Goal: Information Seeking & Learning: Check status

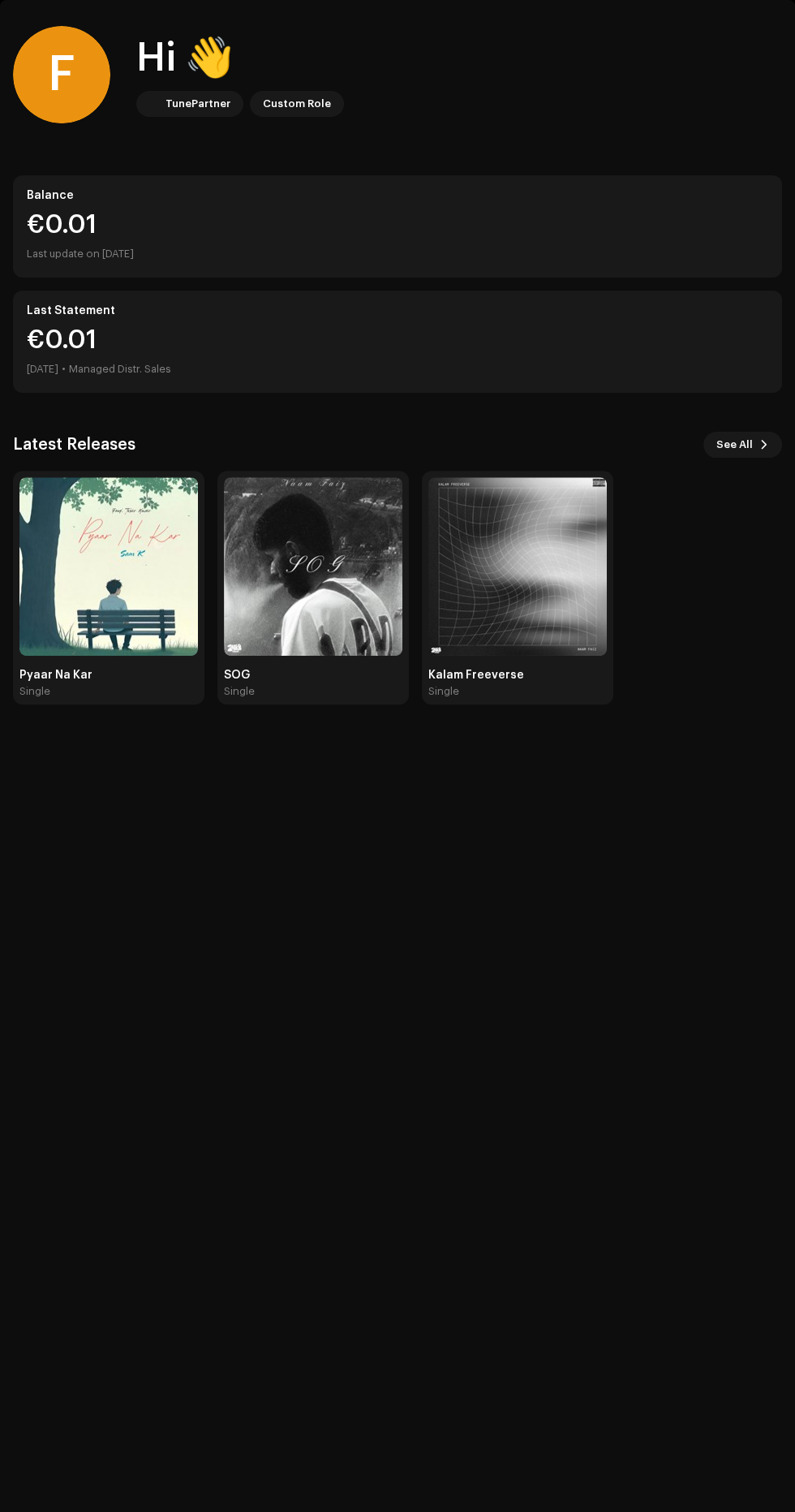
scroll to position [159, 0]
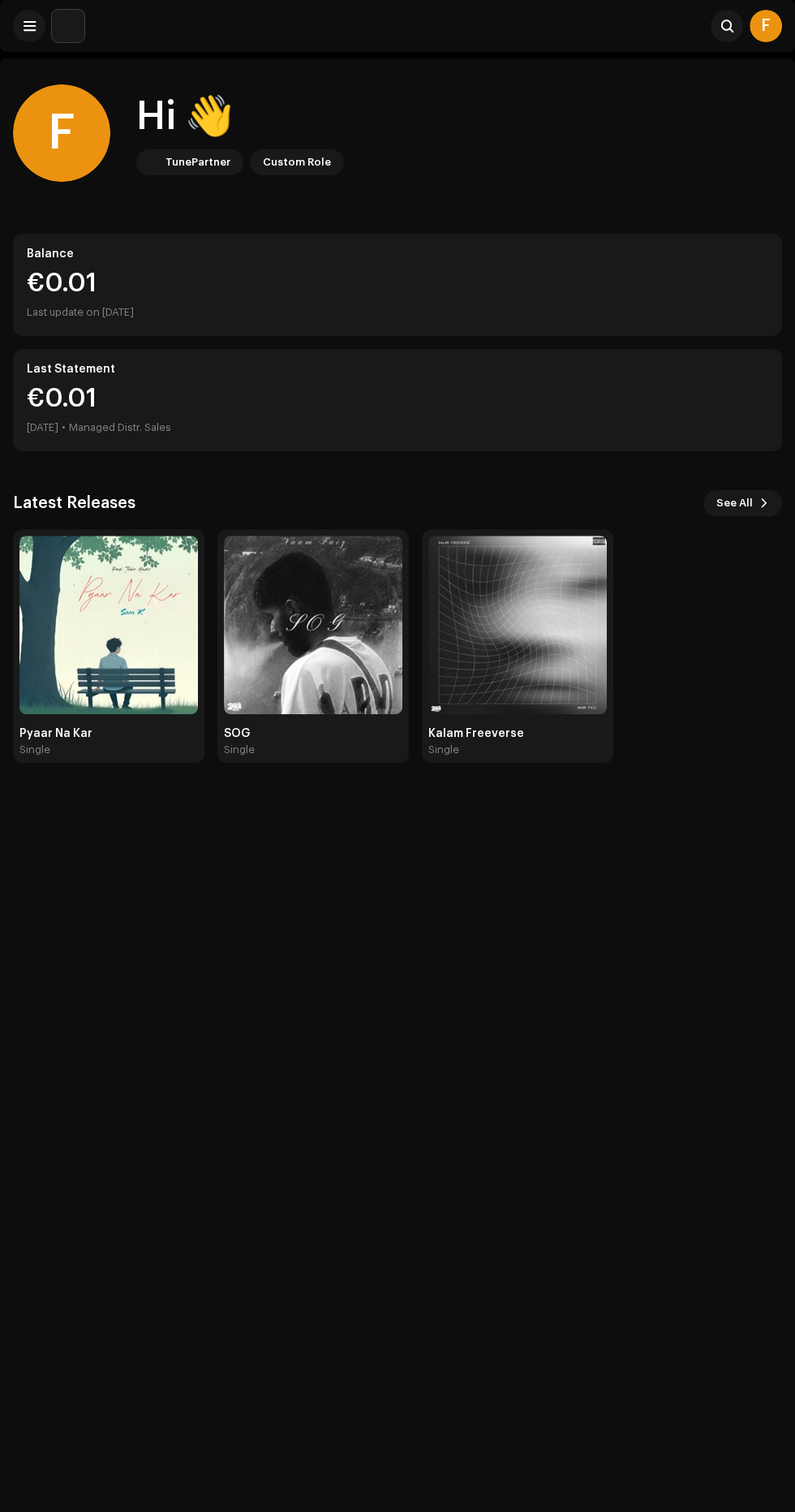
click at [6, 976] on div "F Hi 👋 TunePartner Custom Role Balance €0.01 Last update on Oct 8, 2025 Last St…" at bounding box center [397, 814] width 795 height 1512
click at [275, 626] on img at bounding box center [312, 624] width 178 height 178
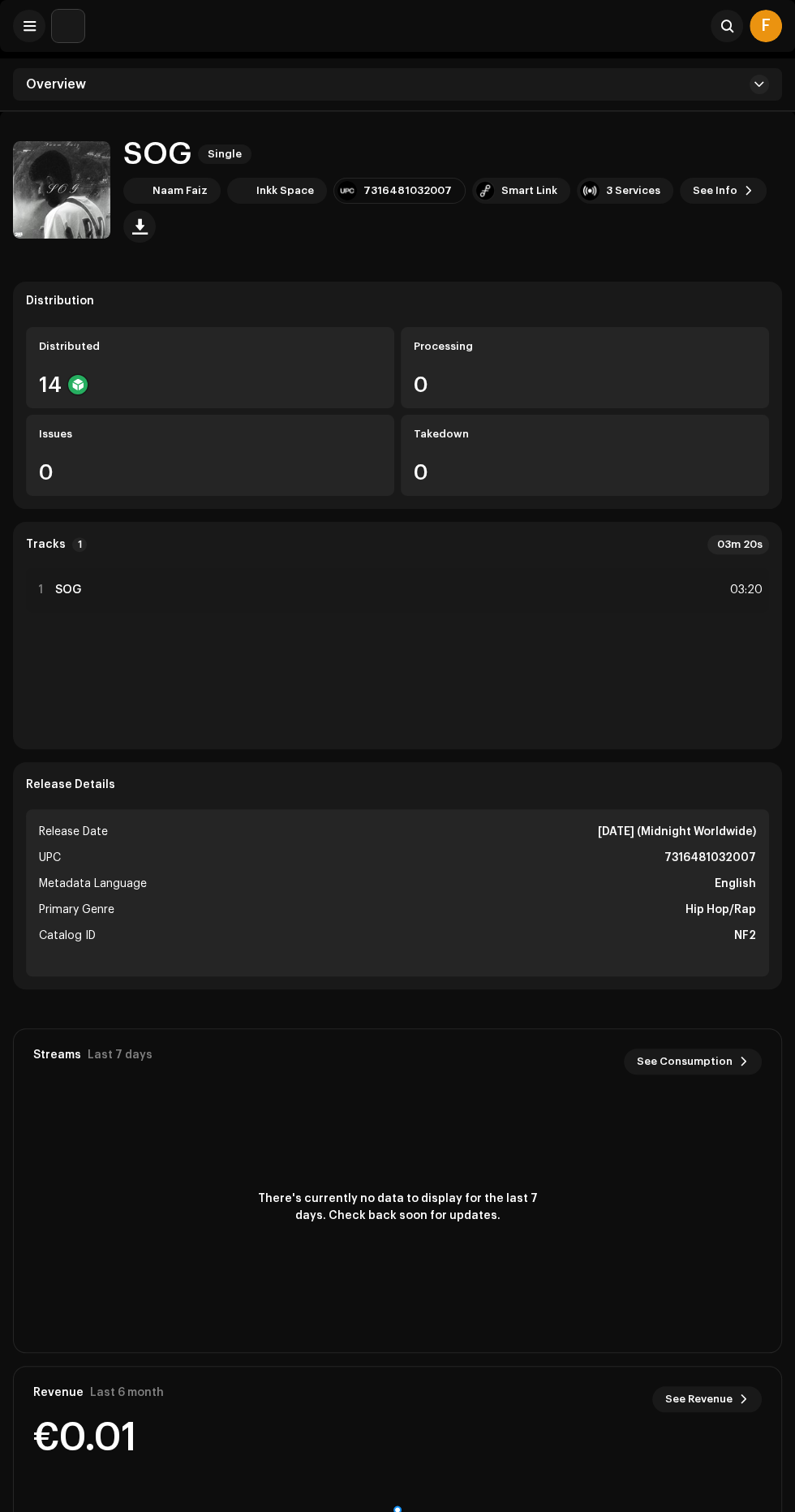
click at [705, 193] on span "See Info" at bounding box center [715, 191] width 44 height 32
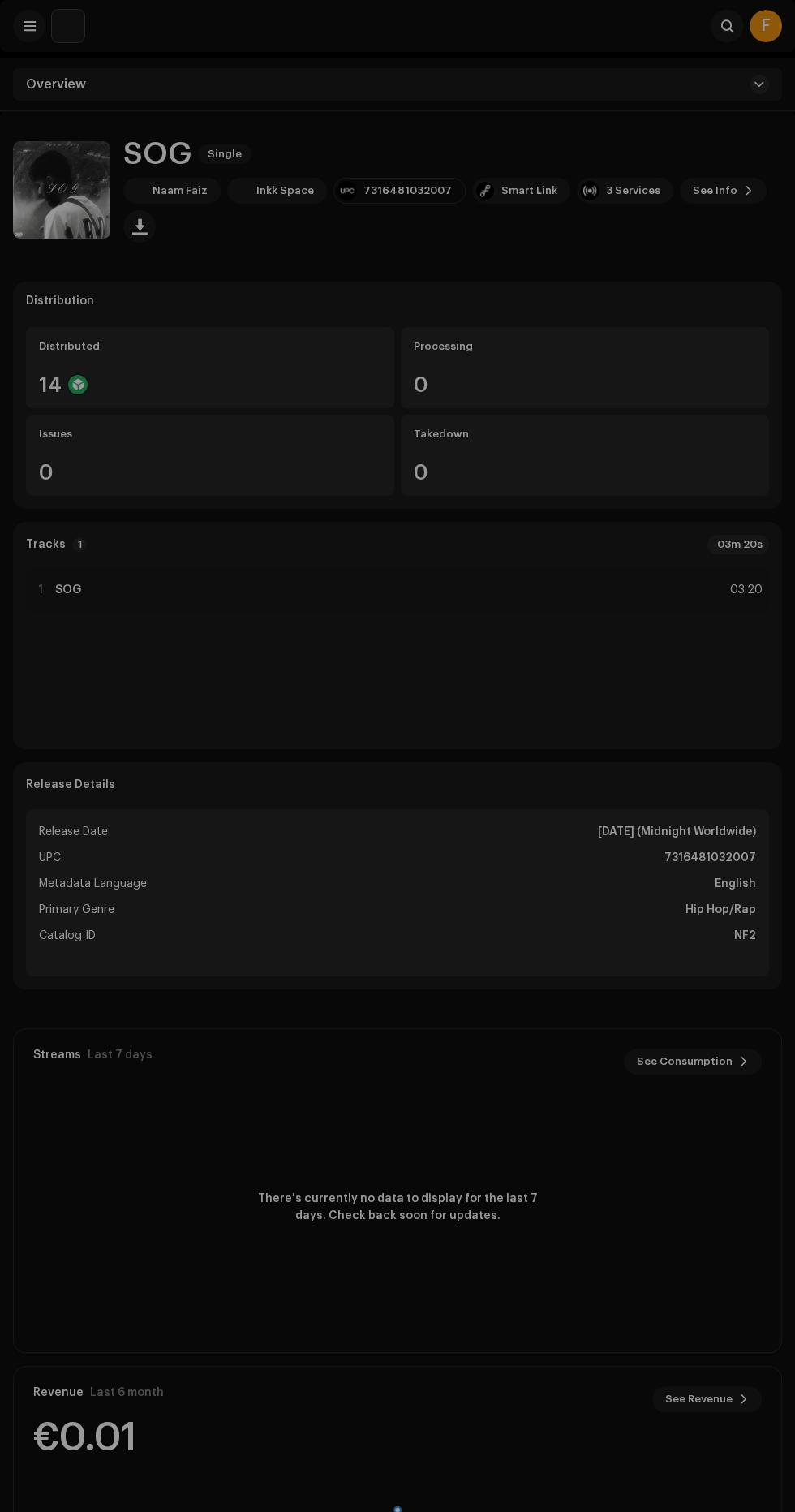
click at [693, 191] on div "SOG 2942553 Metadata Distribution Metadata Language English Release Title SOG T…" at bounding box center [397, 756] width 795 height 1512
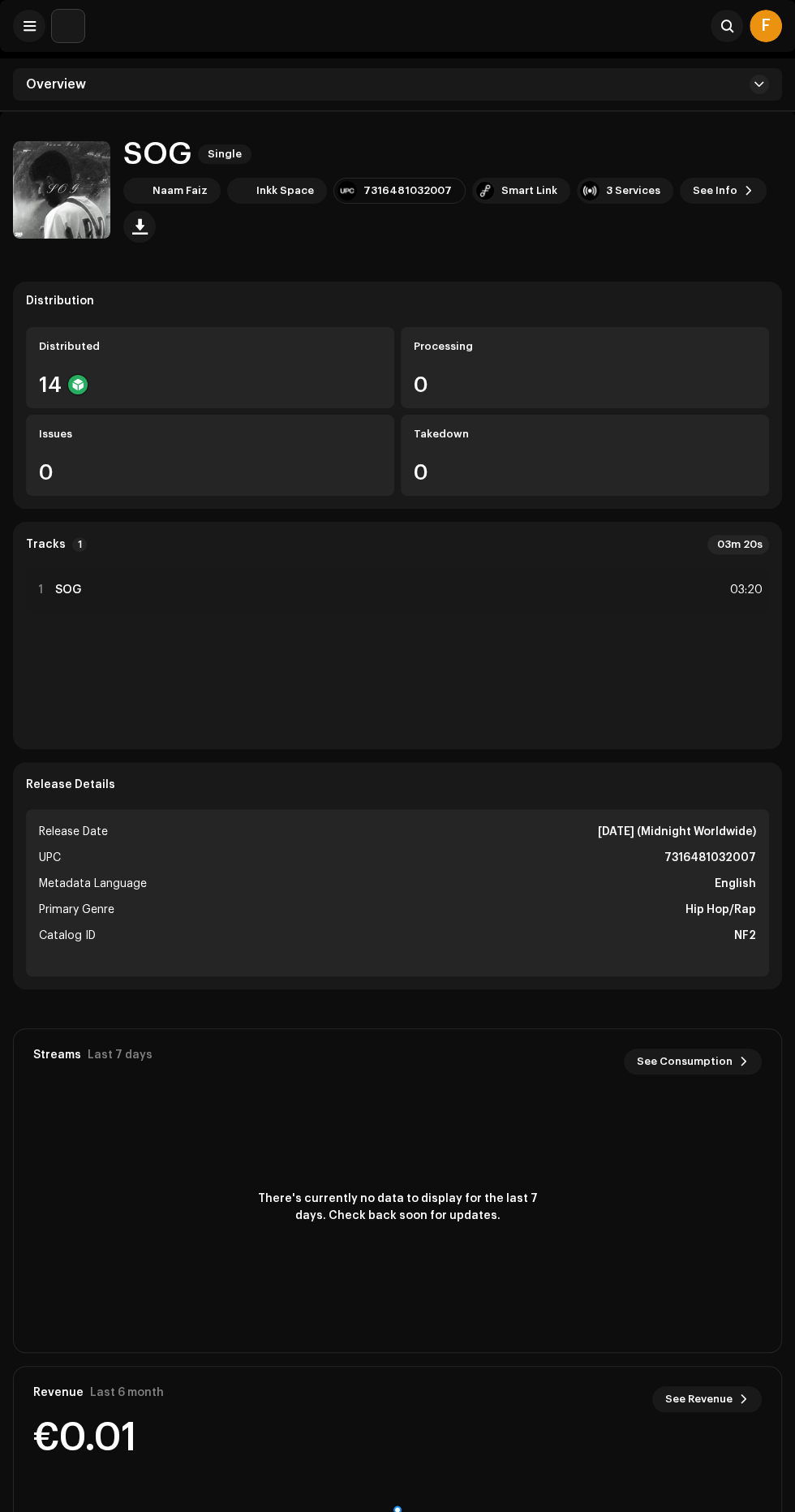
click at [705, 188] on span "See Info" at bounding box center [715, 191] width 44 height 32
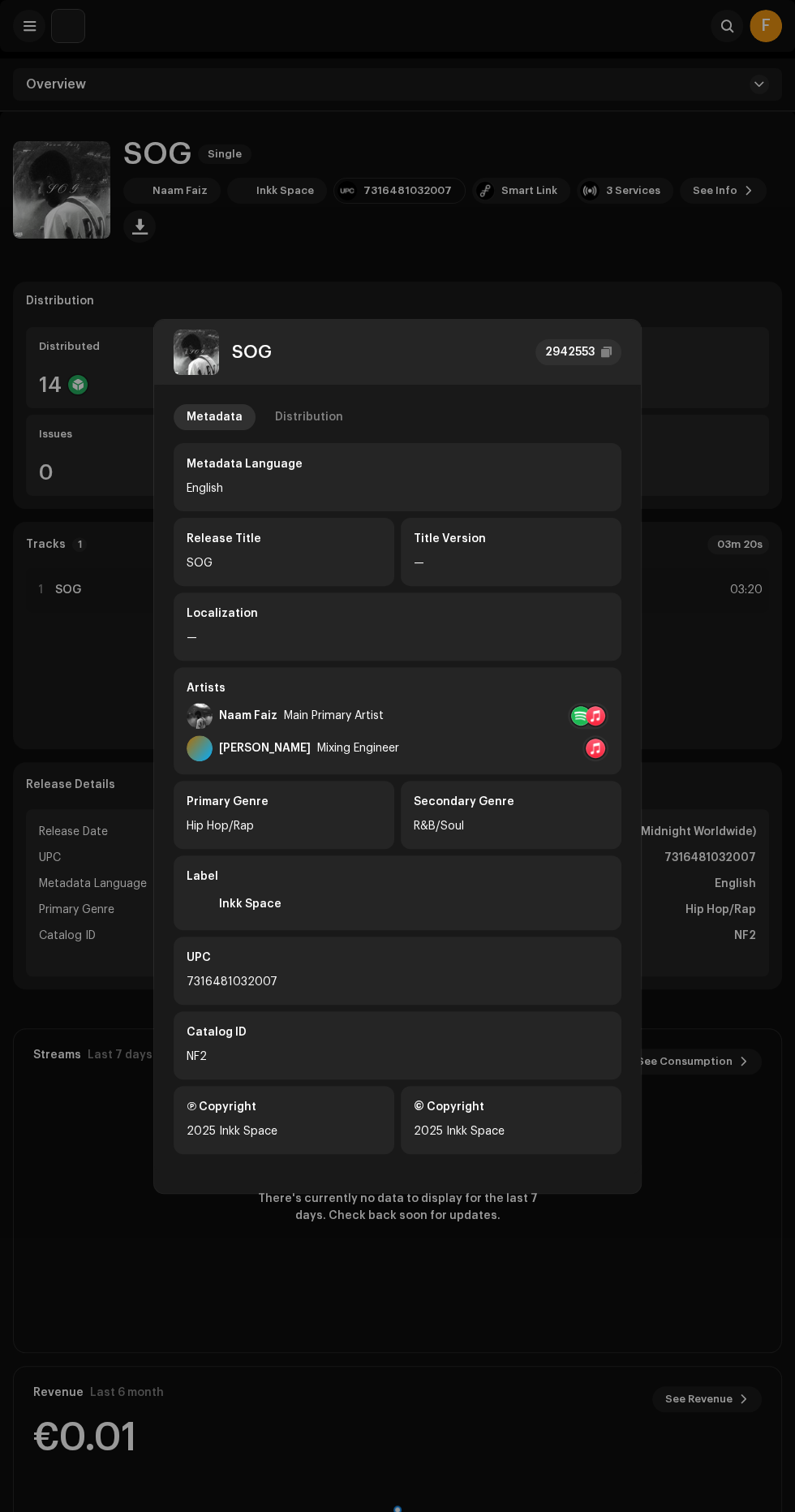
click at [300, 408] on div "Distribution" at bounding box center [309, 417] width 68 height 26
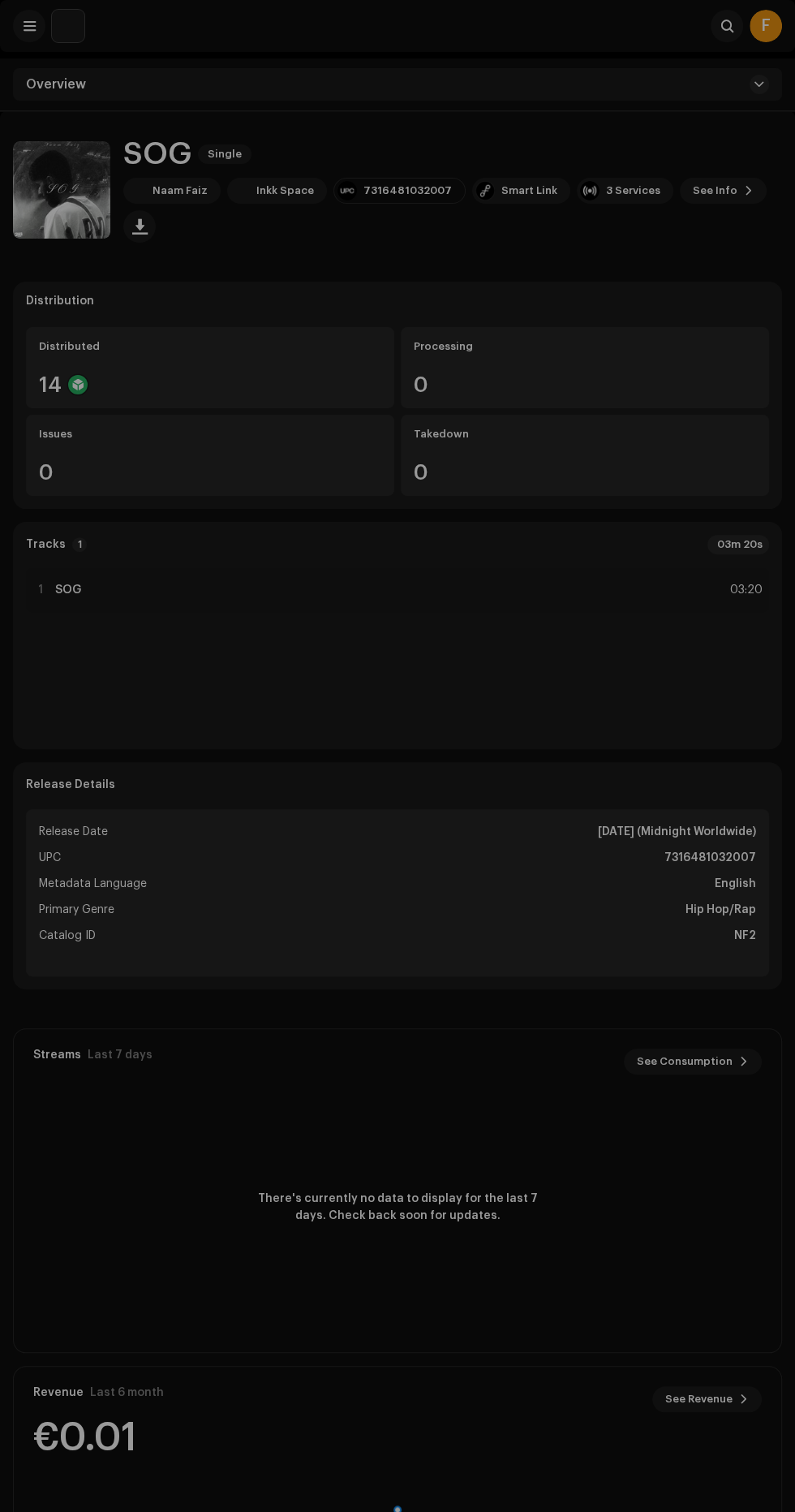
click at [652, 240] on div "SOG 2942553 Metadata Distribution Release Date Feb 1, 2025 (Midnight Worldwide)…" at bounding box center [397, 756] width 795 height 1512
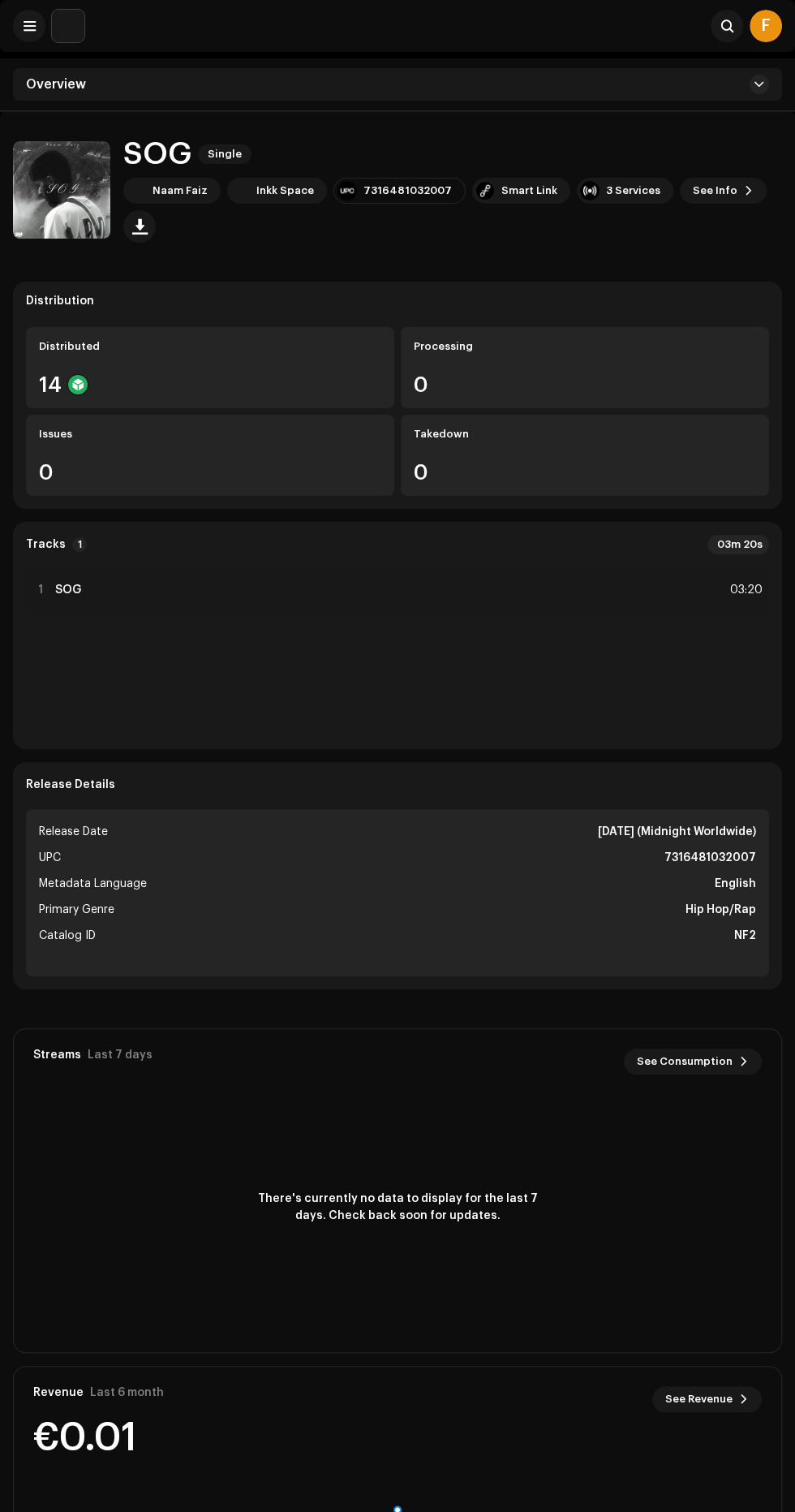
click at [665, 227] on div "Naam Faiz Inkk Space 7316481032007 Smart Link 3 Services See Info" at bounding box center [453, 209] width 659 height 65
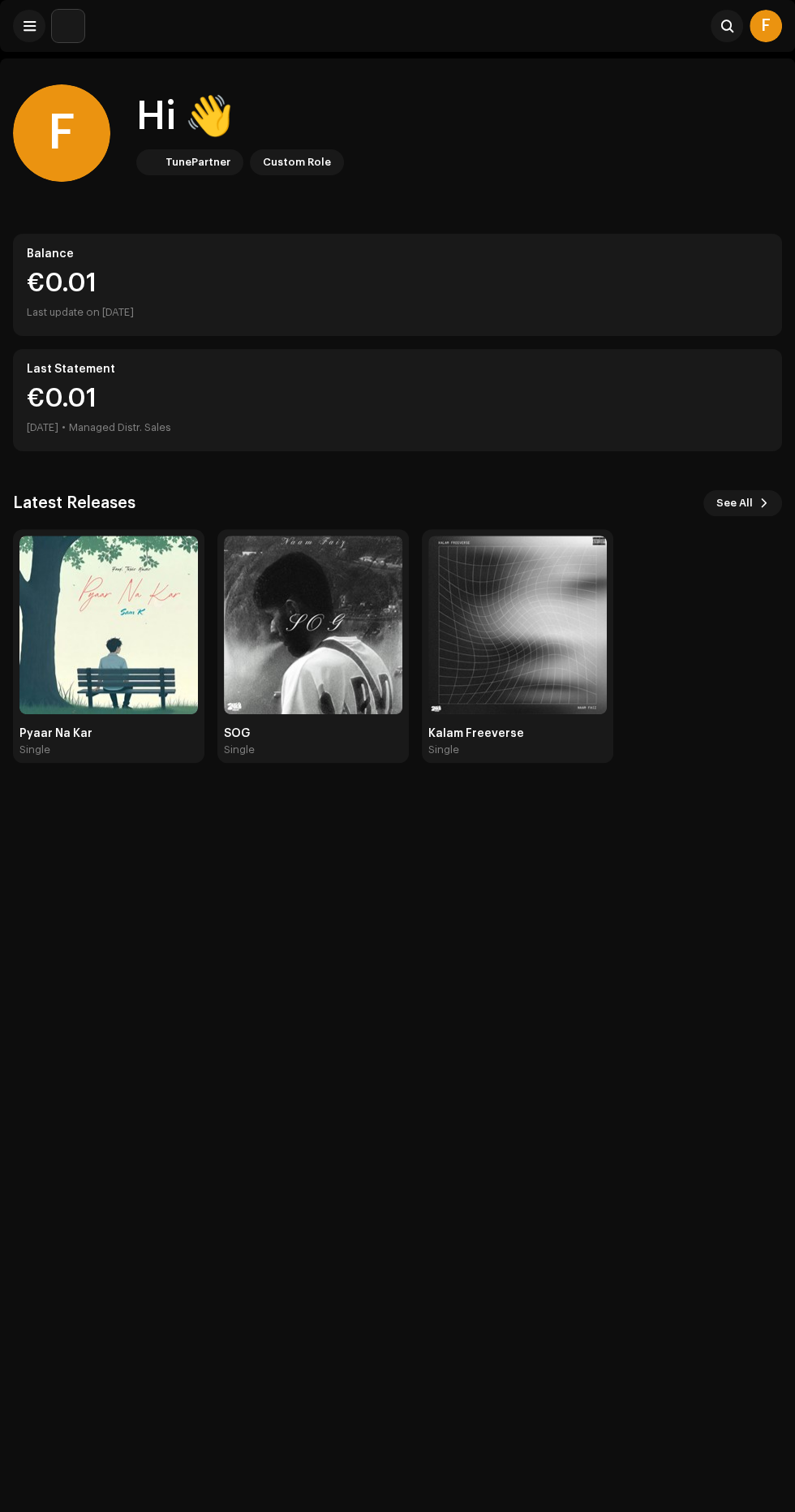
click at [508, 652] on img at bounding box center [517, 624] width 178 height 178
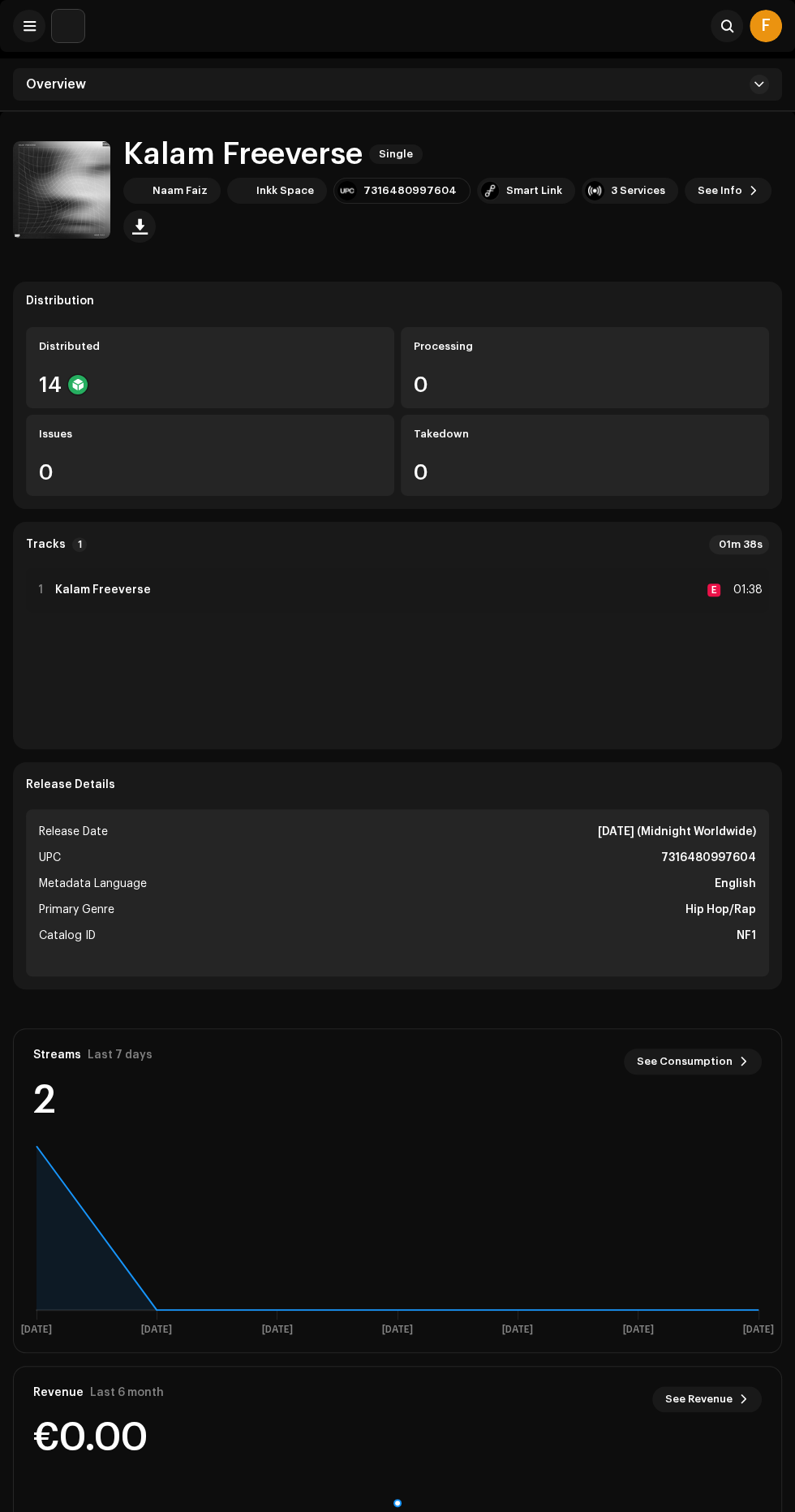
click at [704, 184] on span "See Info" at bounding box center [720, 191] width 44 height 32
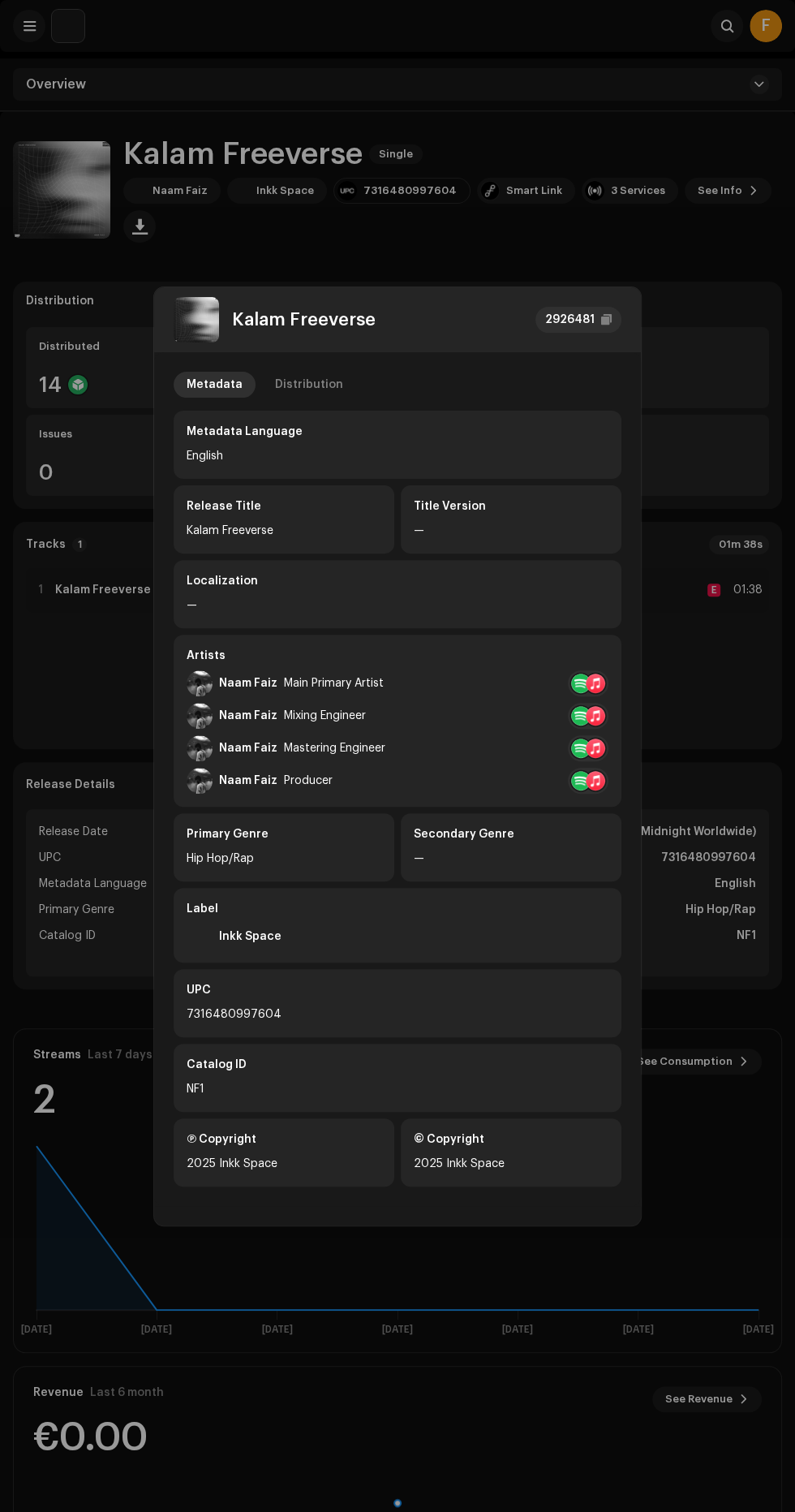
click at [328, 373] on div "Distribution" at bounding box center [309, 385] width 68 height 26
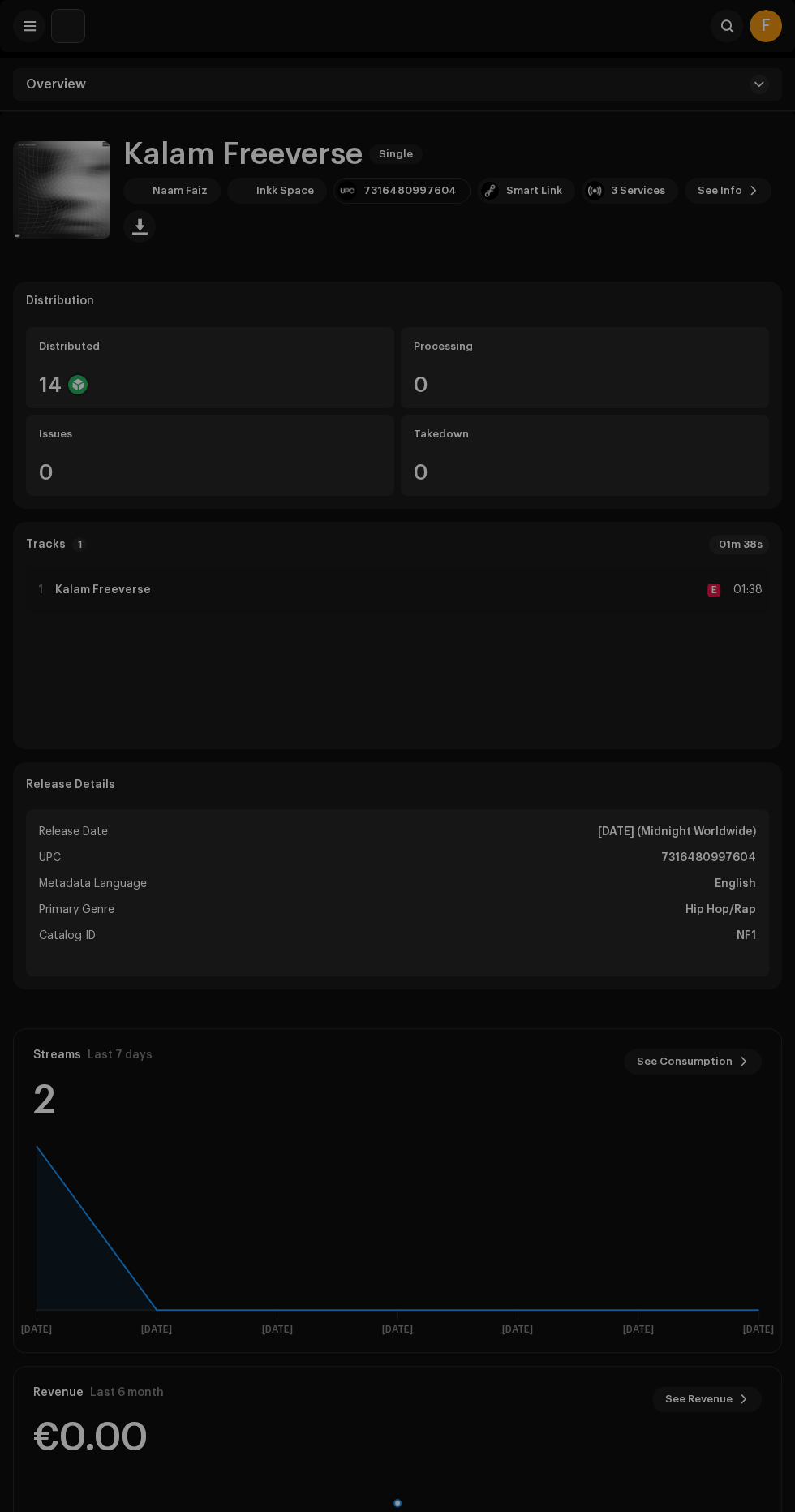
click at [694, 264] on div "Kalam Freeverse 2926481 Metadata Distribution Release Date Dec 12, 2024 (Midnig…" at bounding box center [397, 756] width 795 height 1512
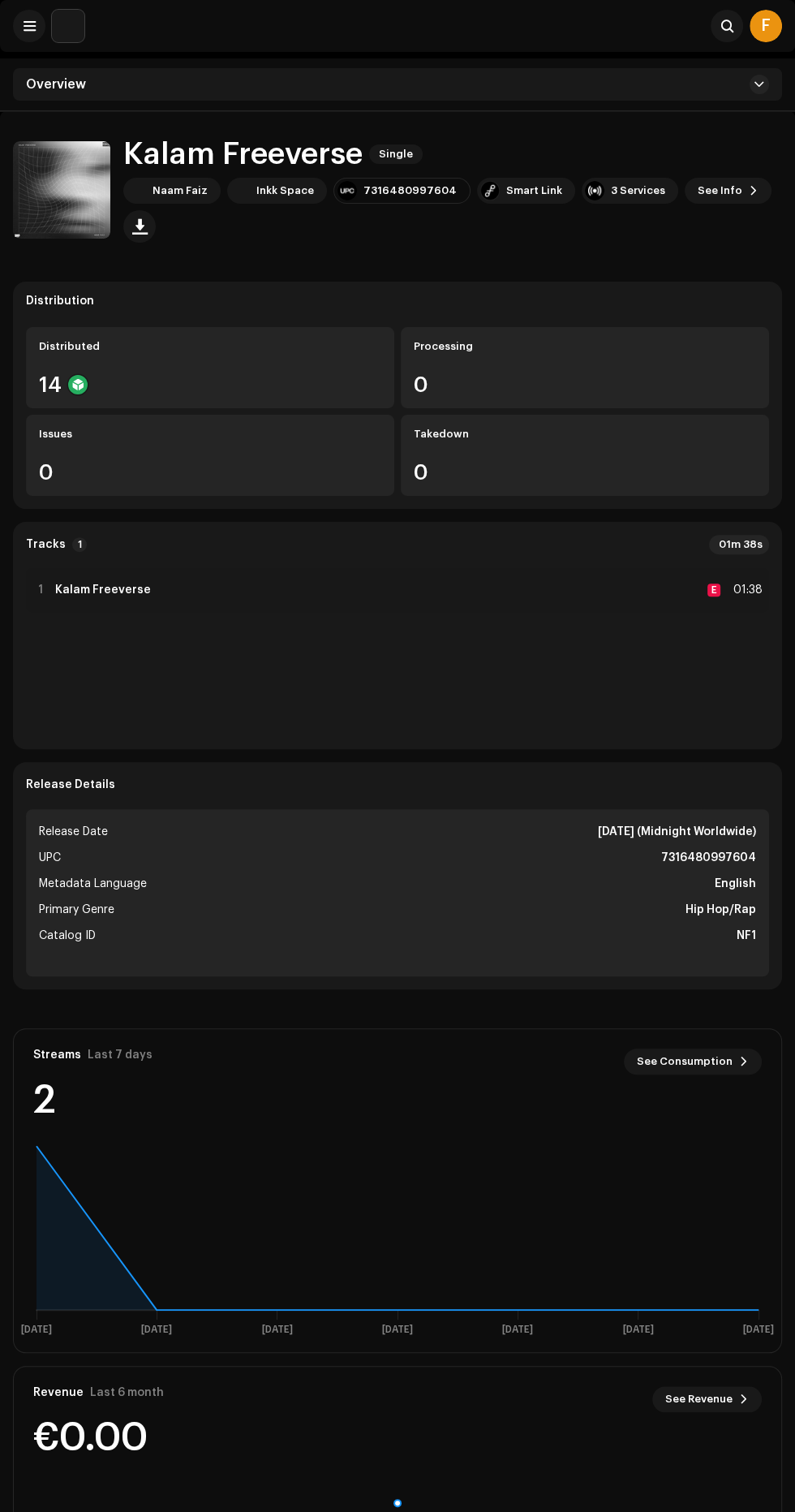
click at [639, 75] on div "Overview" at bounding box center [398, 84] width 770 height 32
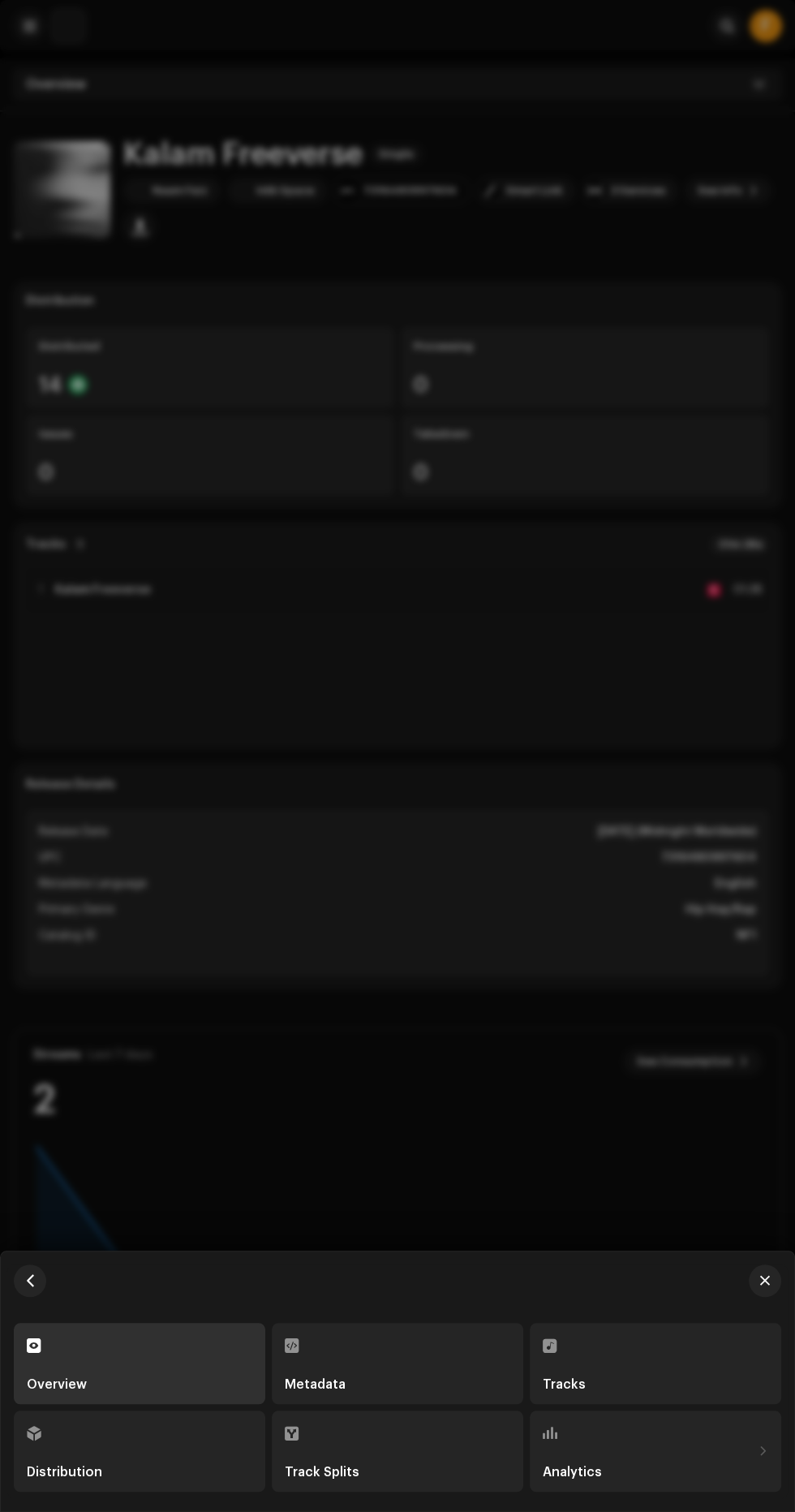
click at [632, 1342] on div "Tracks" at bounding box center [655, 1363] width 225 height 55
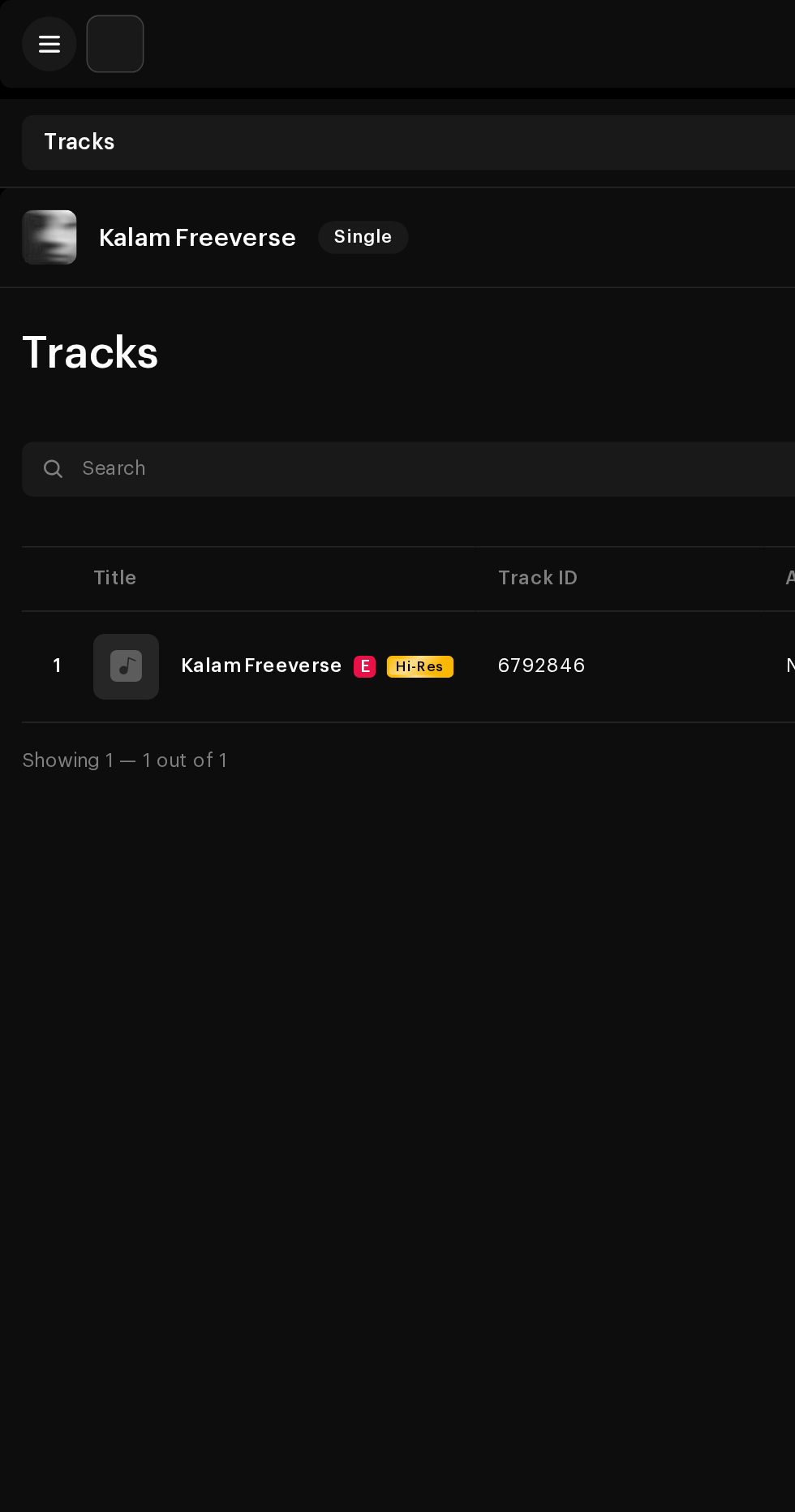
click at [28, 26] on span at bounding box center [29, 26] width 12 height 13
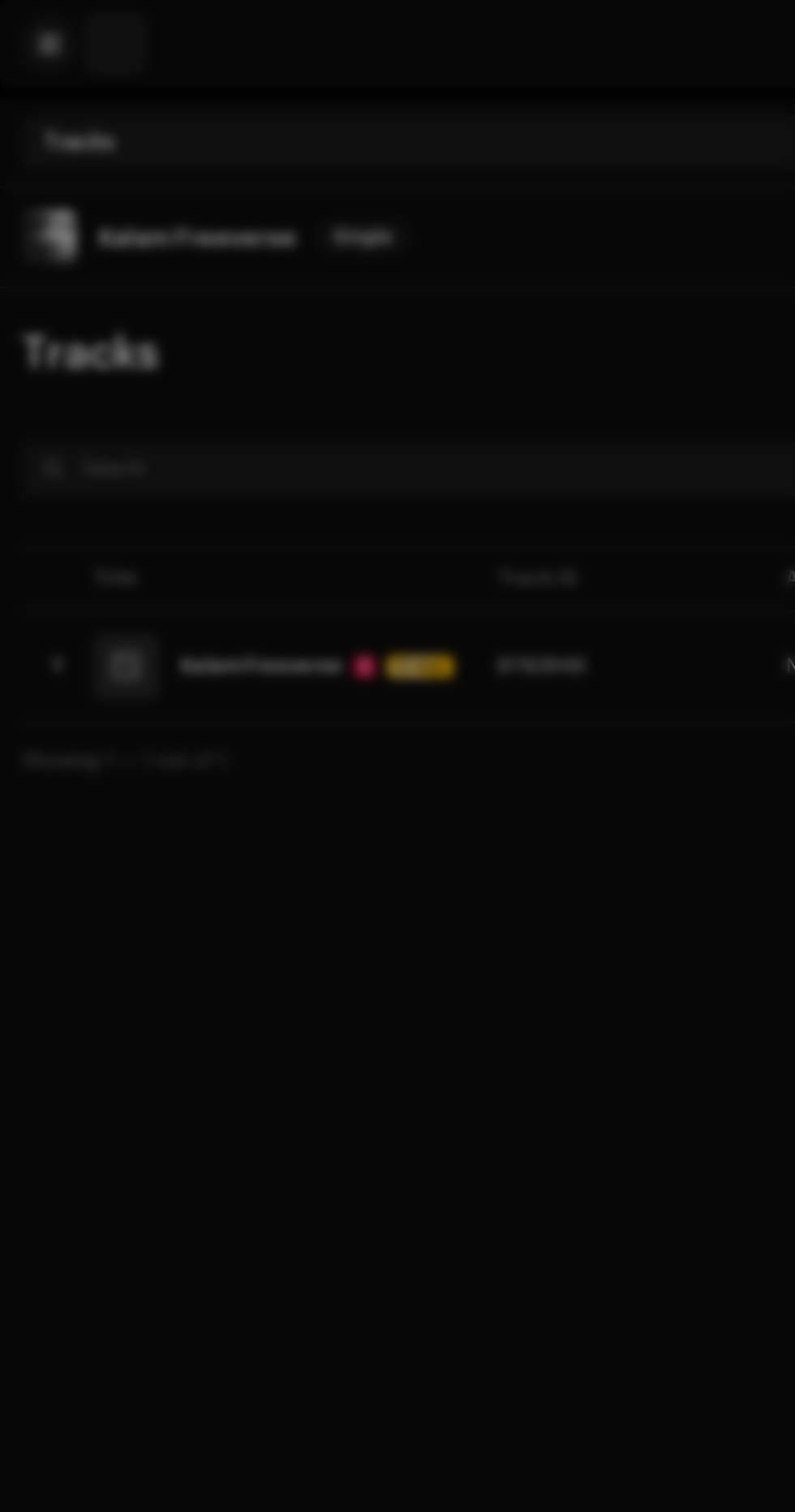
click at [78, 21] on div at bounding box center [397, 756] width 795 height 1512
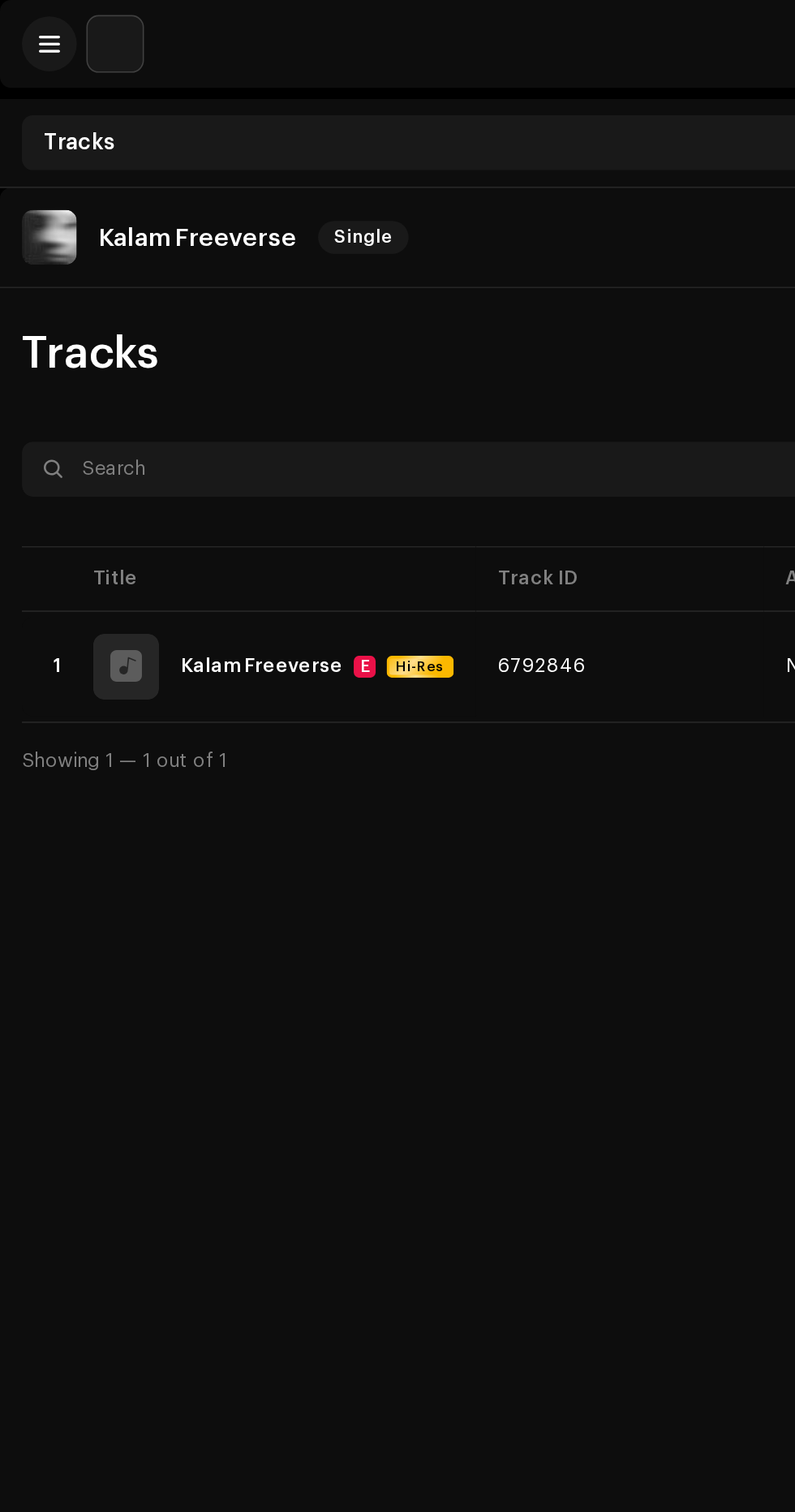
click at [28, 23] on span at bounding box center [29, 26] width 12 height 13
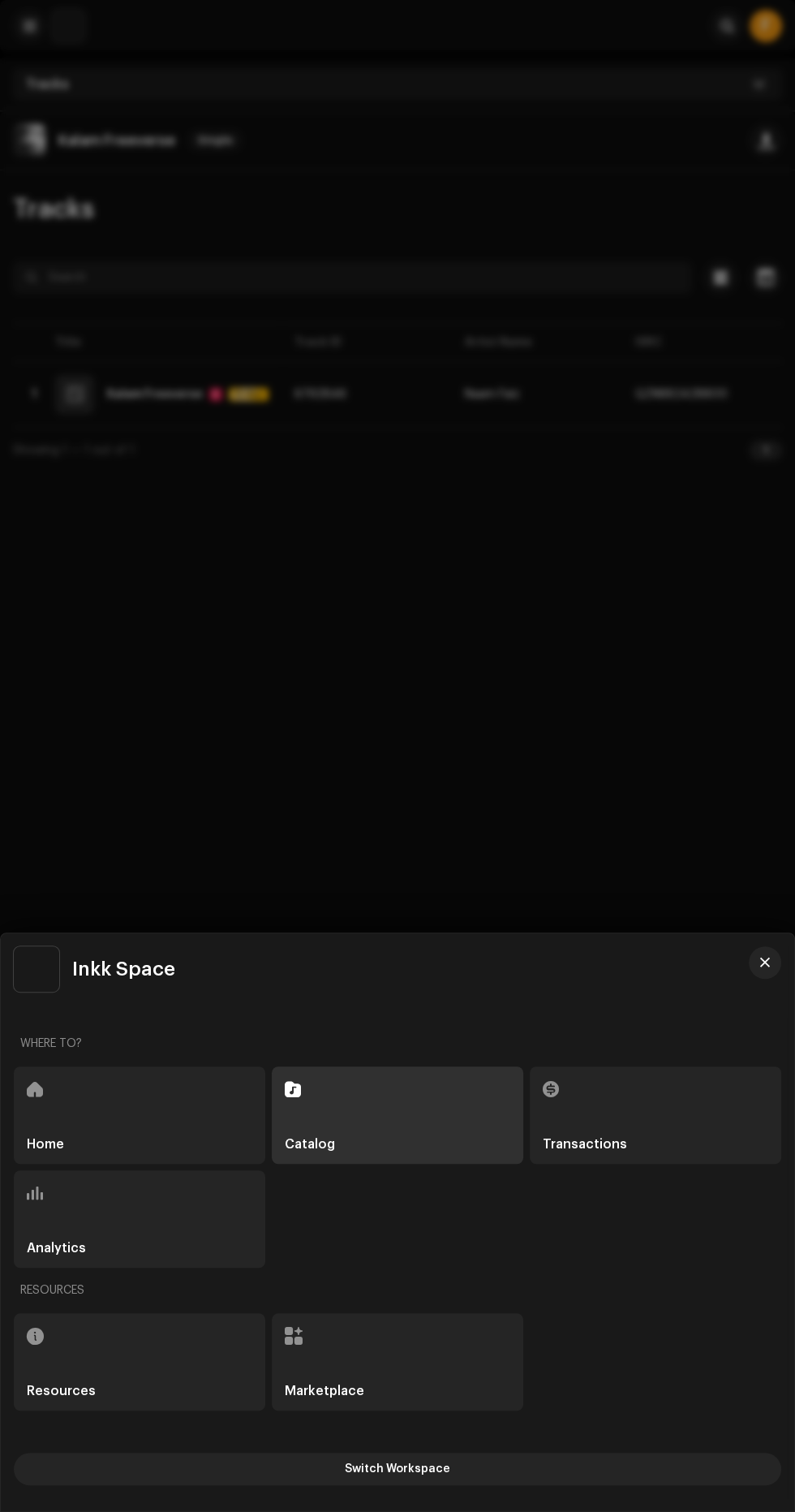
click at [54, 1143] on h5 "Home" at bounding box center [45, 1144] width 38 height 13
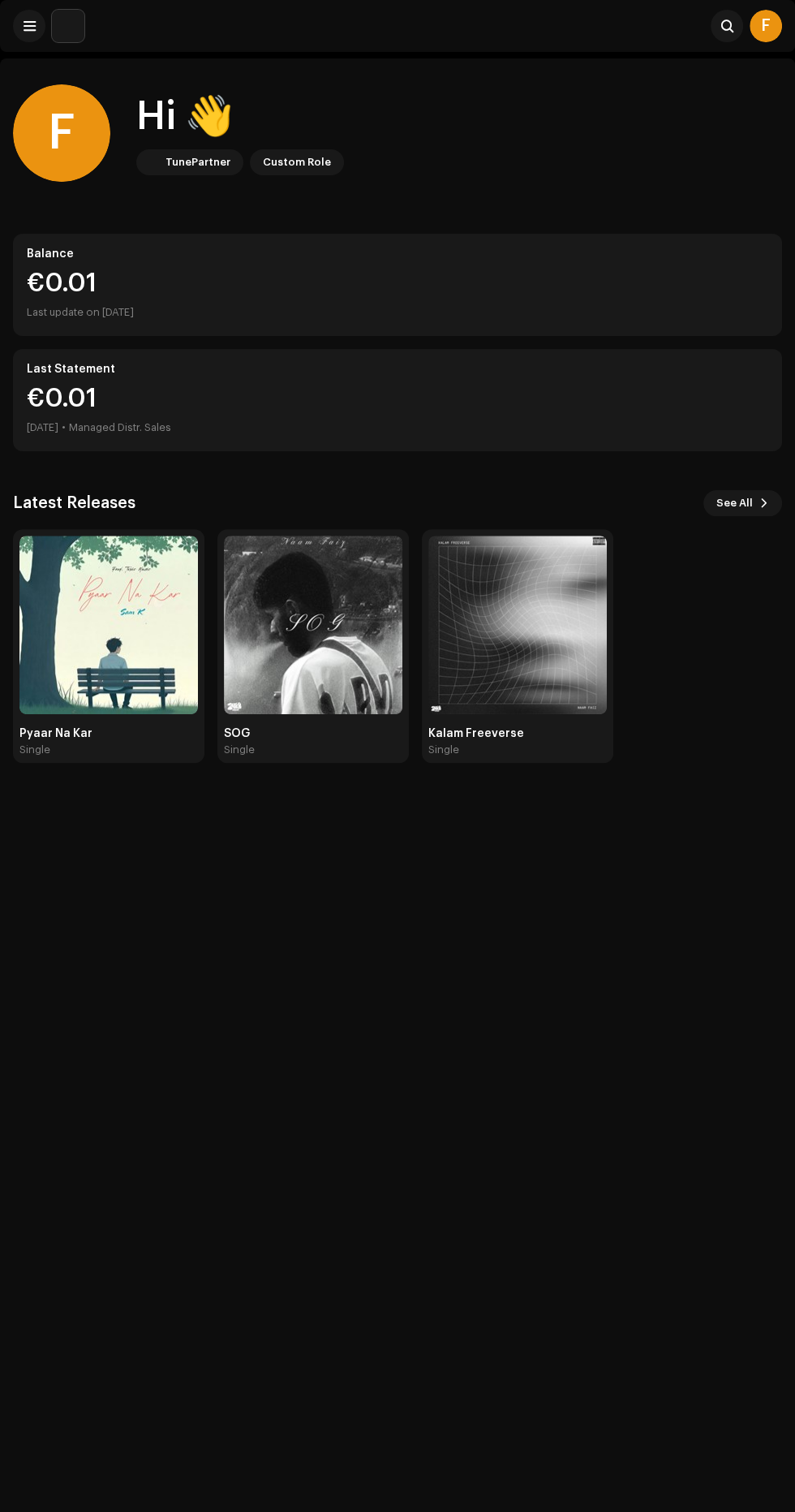
click at [305, 648] on img at bounding box center [312, 624] width 178 height 178
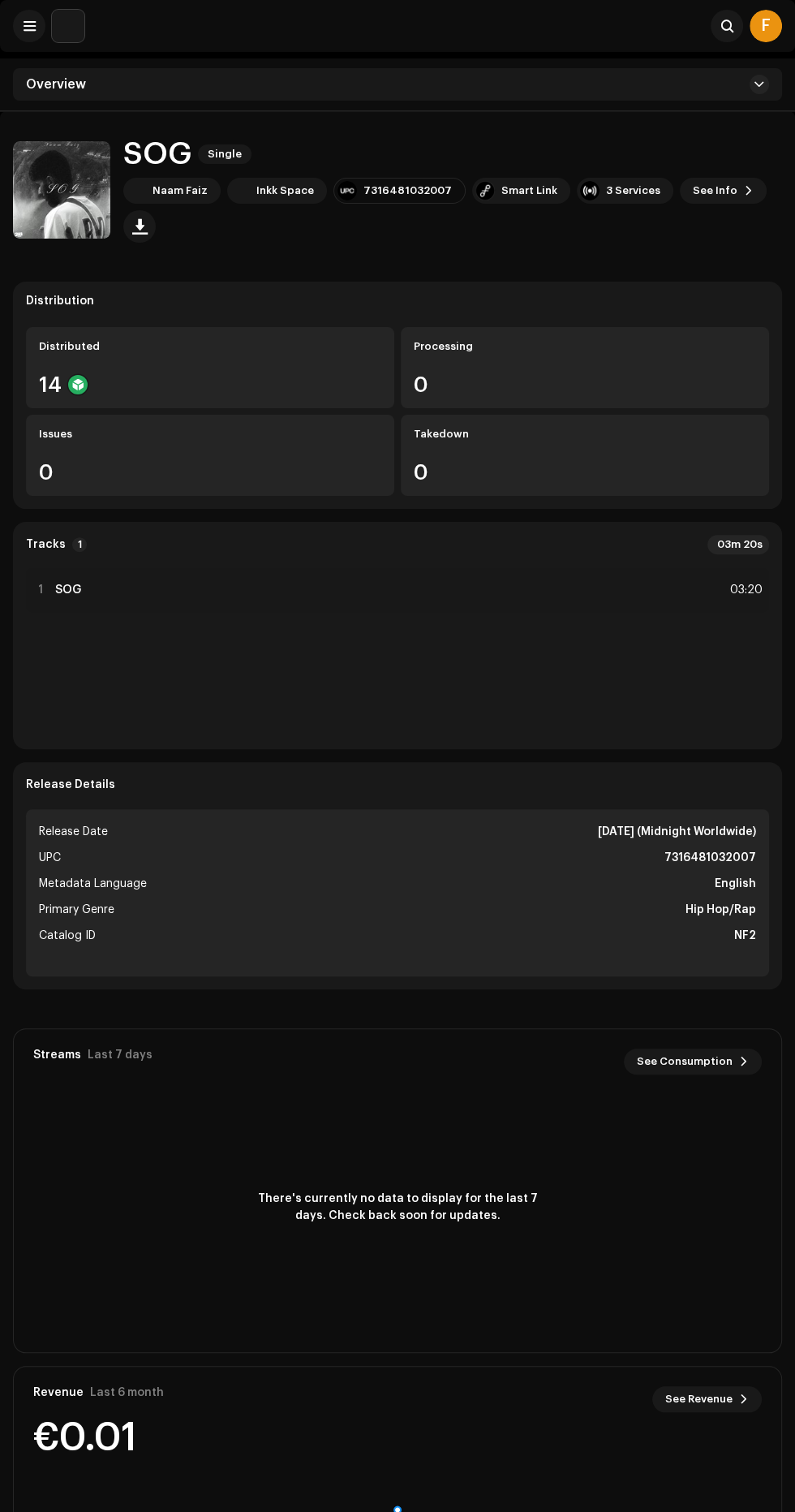
click at [131, 81] on div "Overview" at bounding box center [398, 84] width 770 height 32
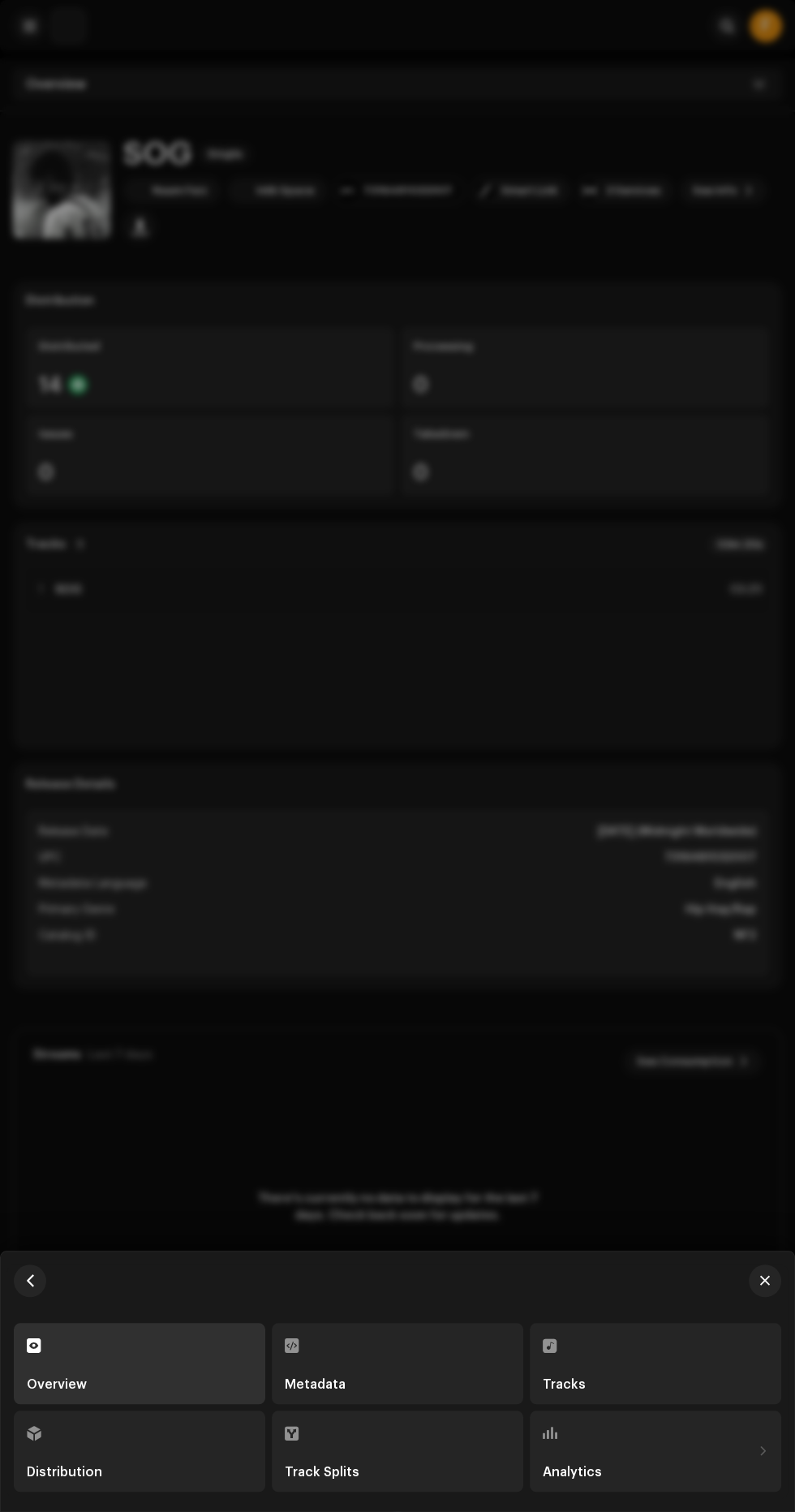
click at [630, 1351] on div "Tracks" at bounding box center [655, 1363] width 225 height 55
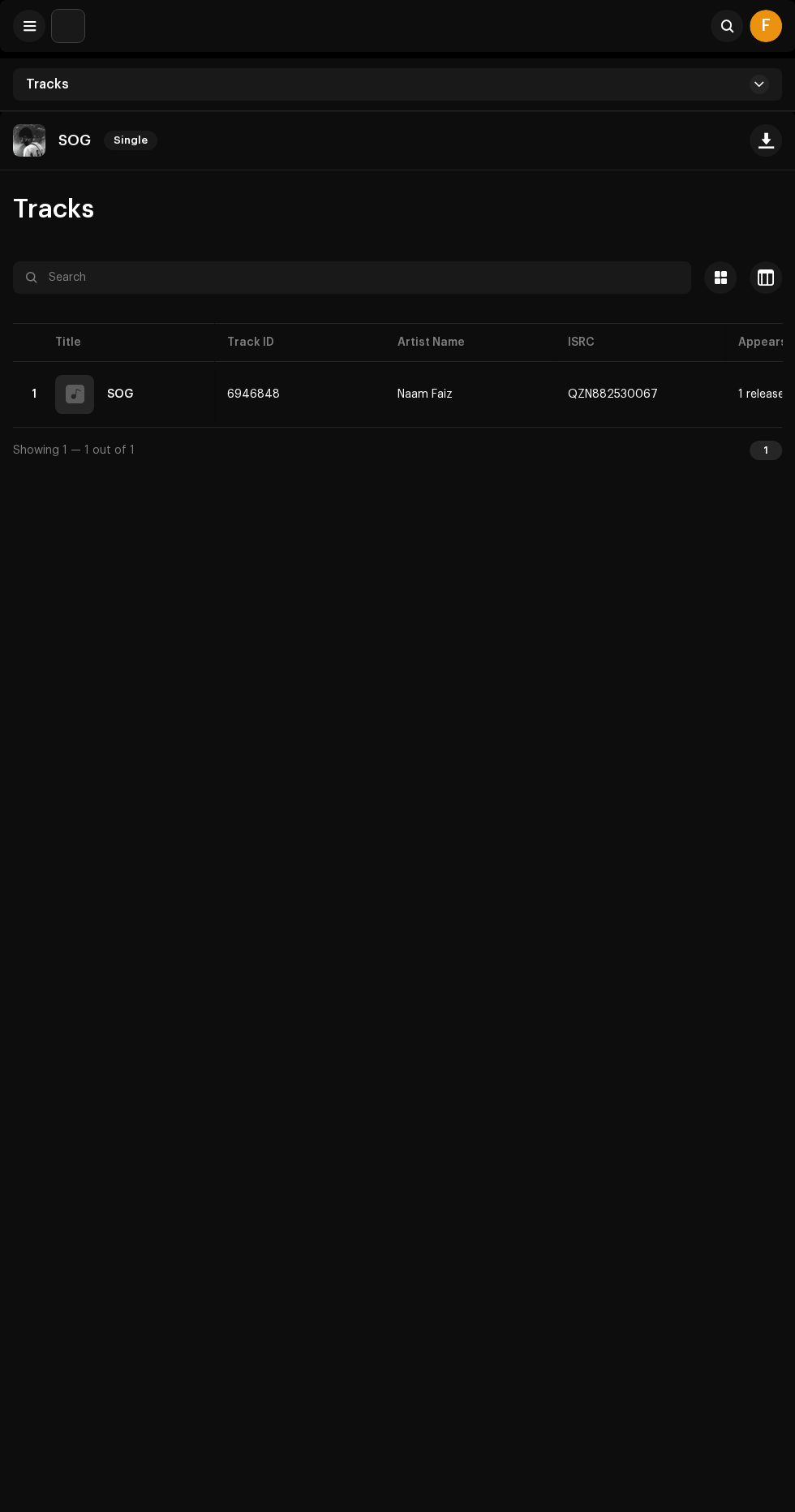
click at [189, 74] on div "Tracks" at bounding box center [398, 84] width 770 height 32
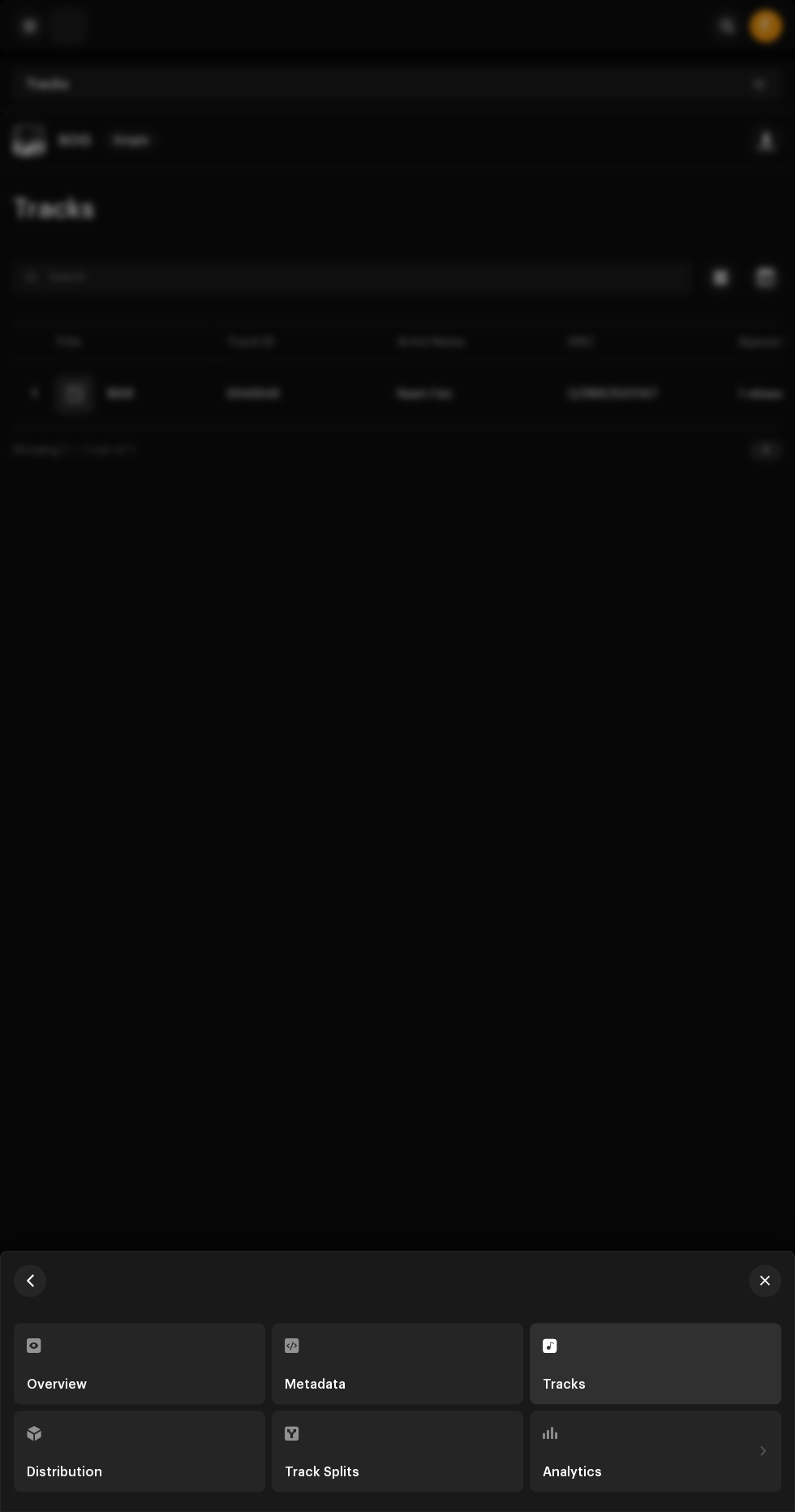
click at [401, 1341] on div "Metadata" at bounding box center [397, 1363] width 225 height 55
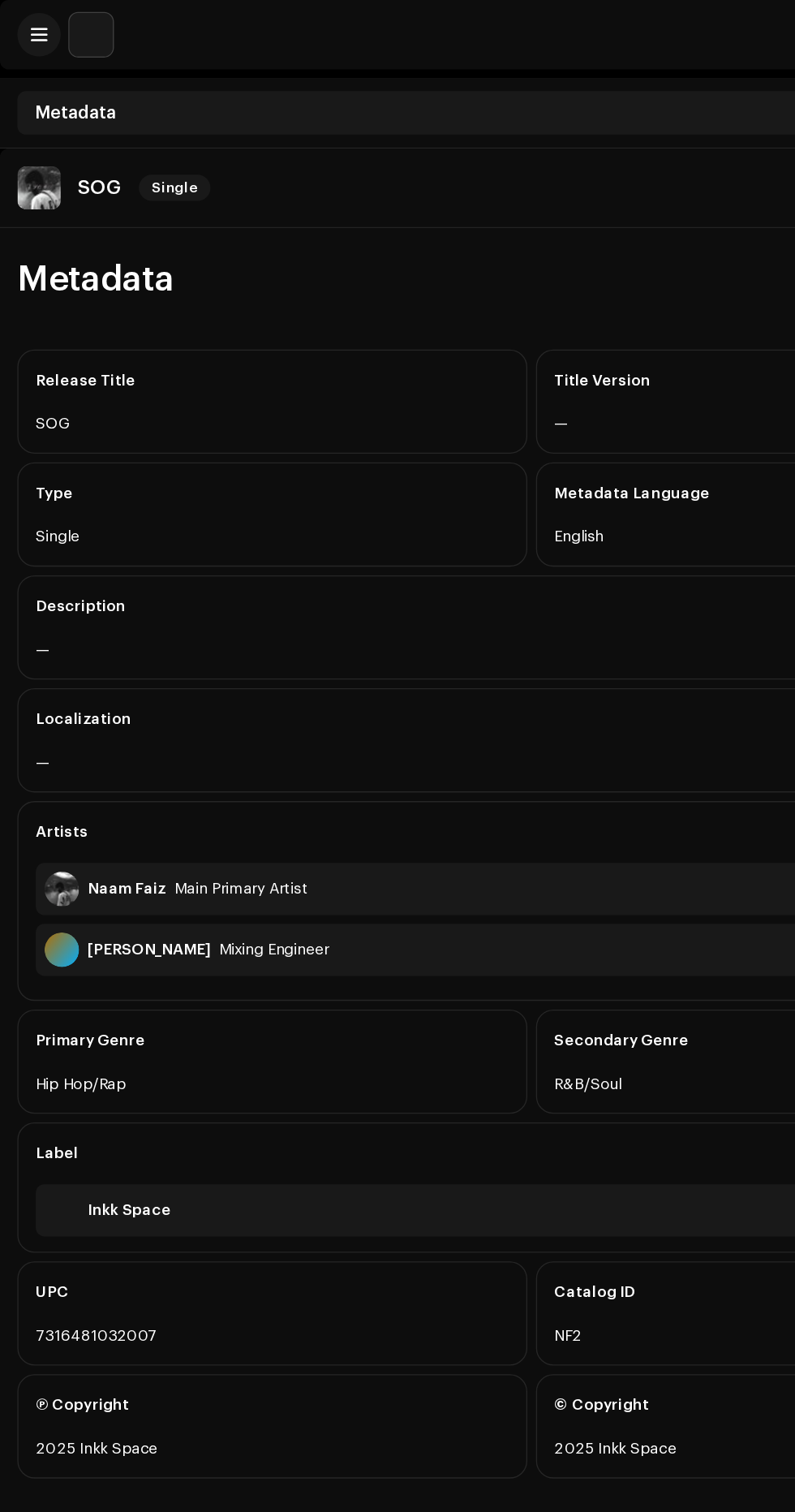
click at [28, 26] on span at bounding box center [29, 26] width 12 height 13
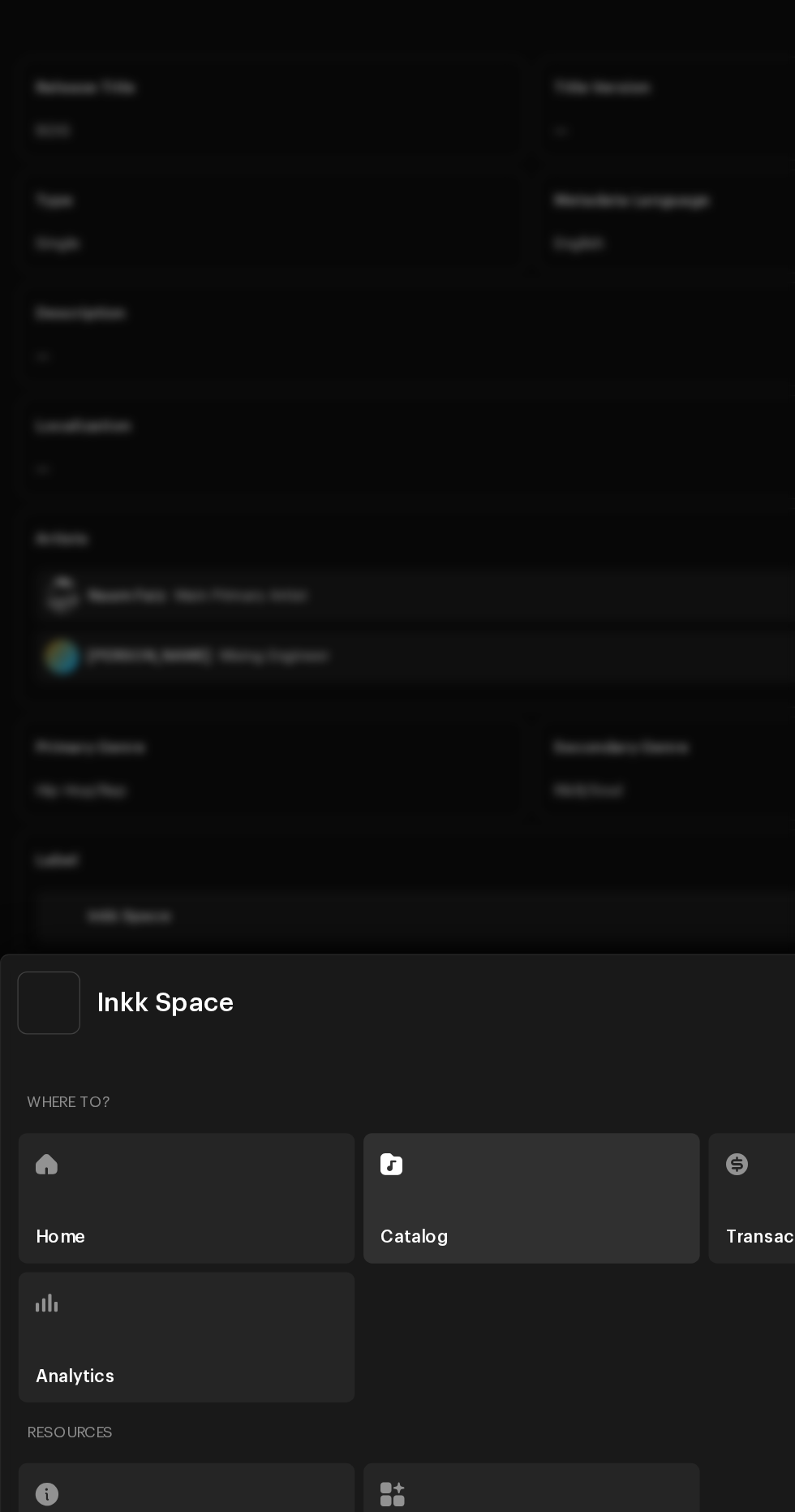
click at [312, 1151] on h5 "Catalog" at bounding box center [309, 1144] width 50 height 13
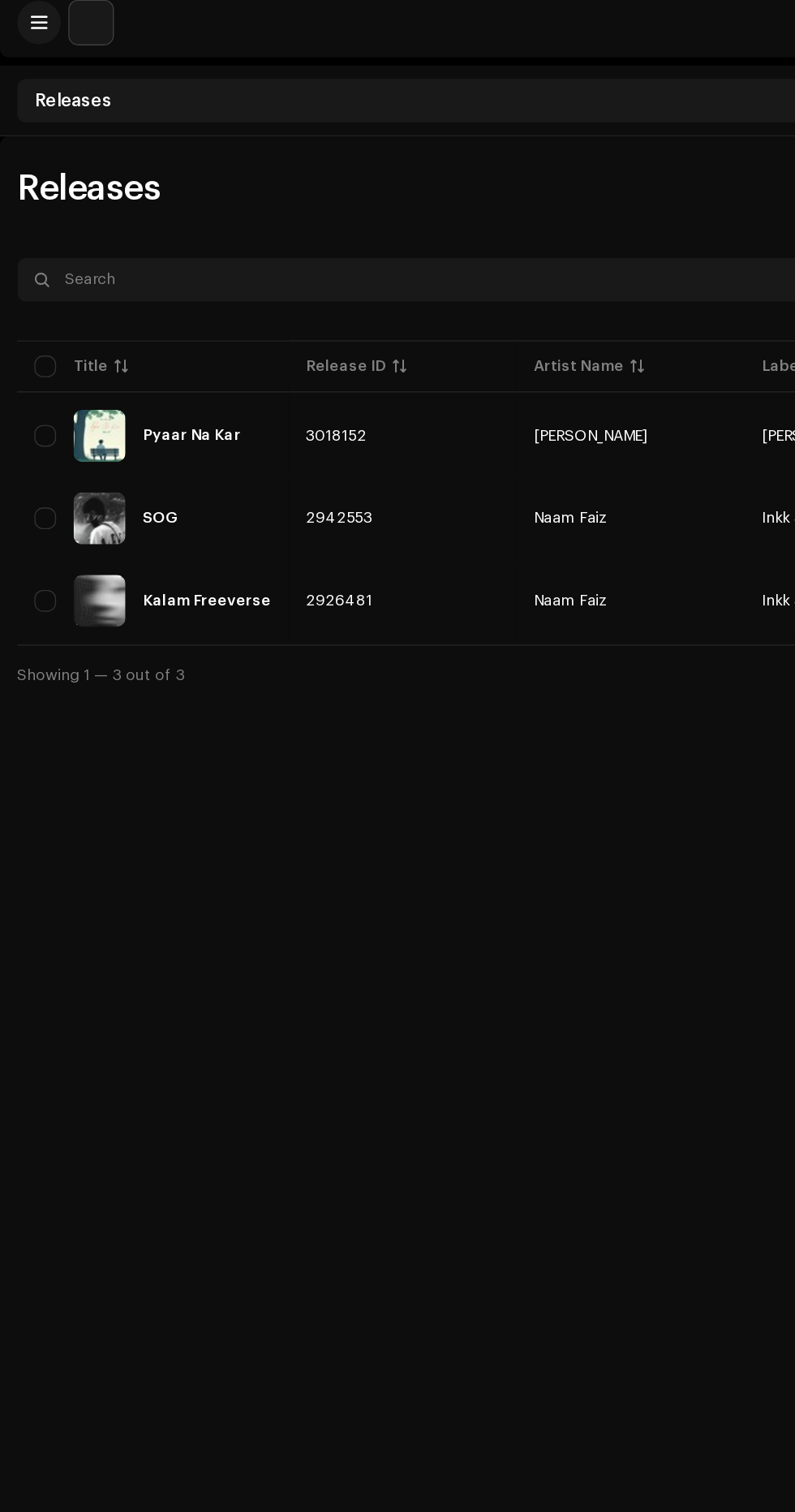
click at [344, 455] on td "2926481" at bounding box center [301, 458] width 171 height 58
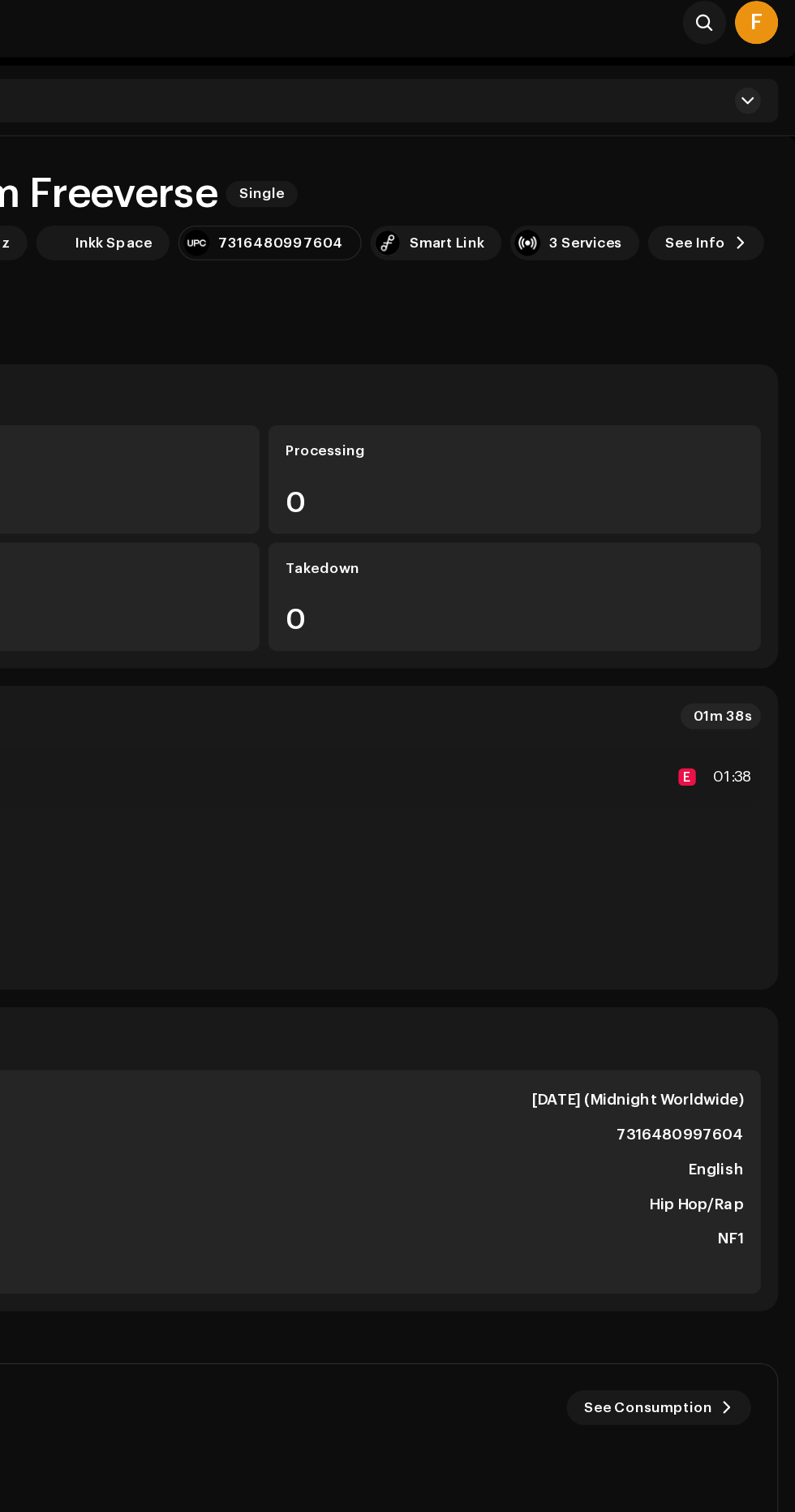
click at [661, 84] on div "Overview" at bounding box center [398, 84] width 770 height 32
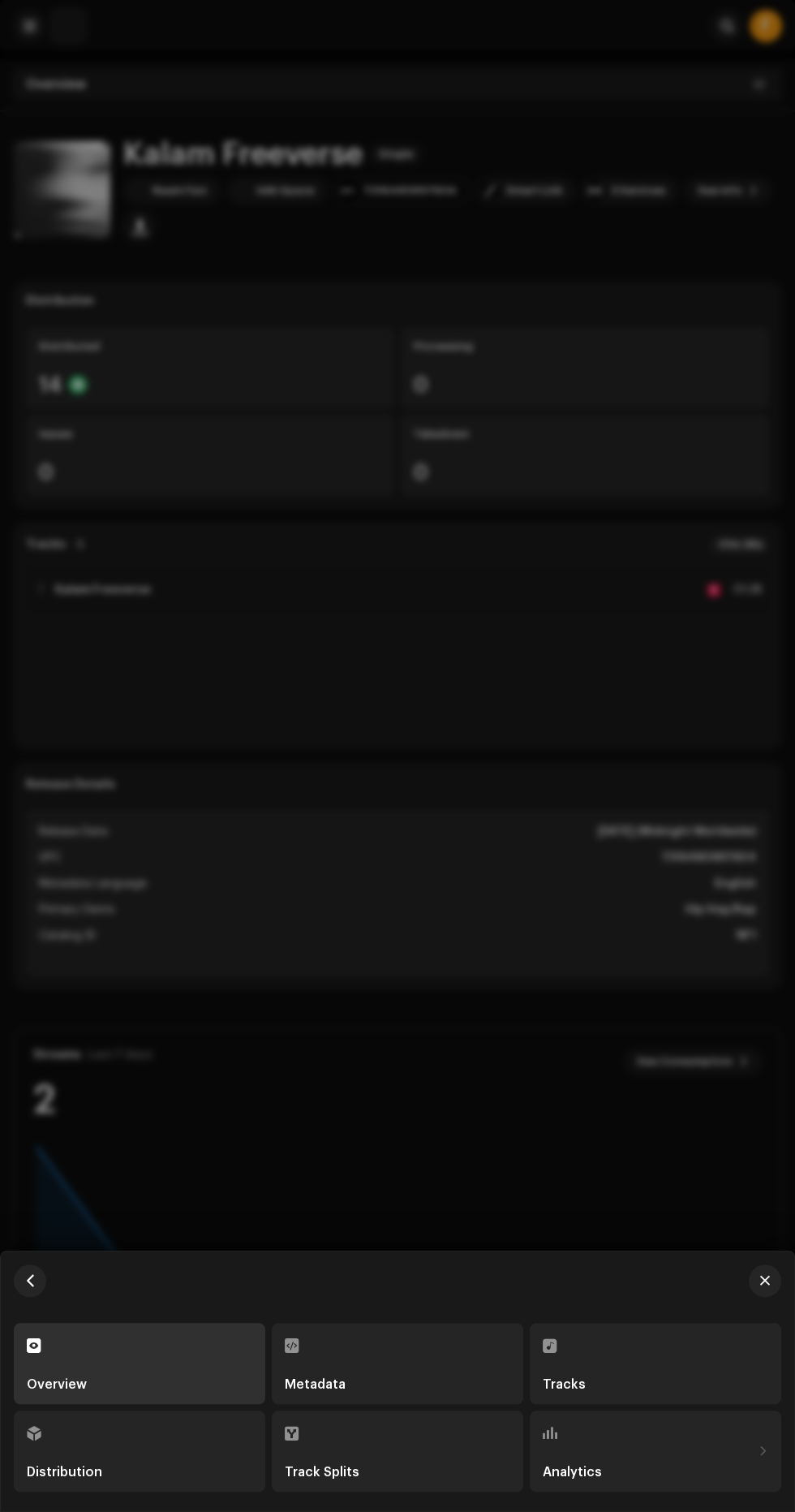
click at [331, 1385] on div "Metadata" at bounding box center [315, 1385] width 61 height 13
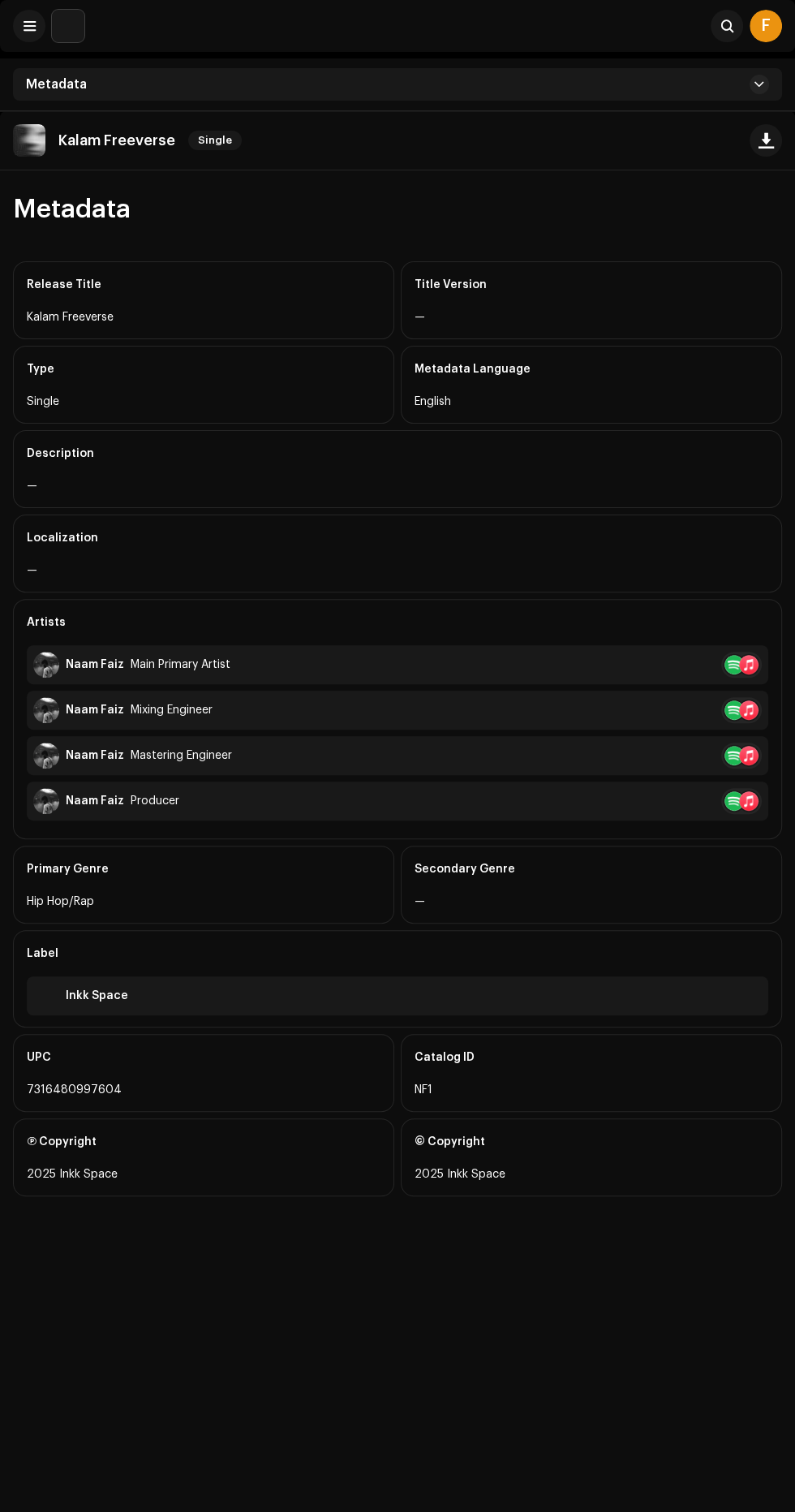
click at [28, 26] on span at bounding box center [29, 26] width 12 height 13
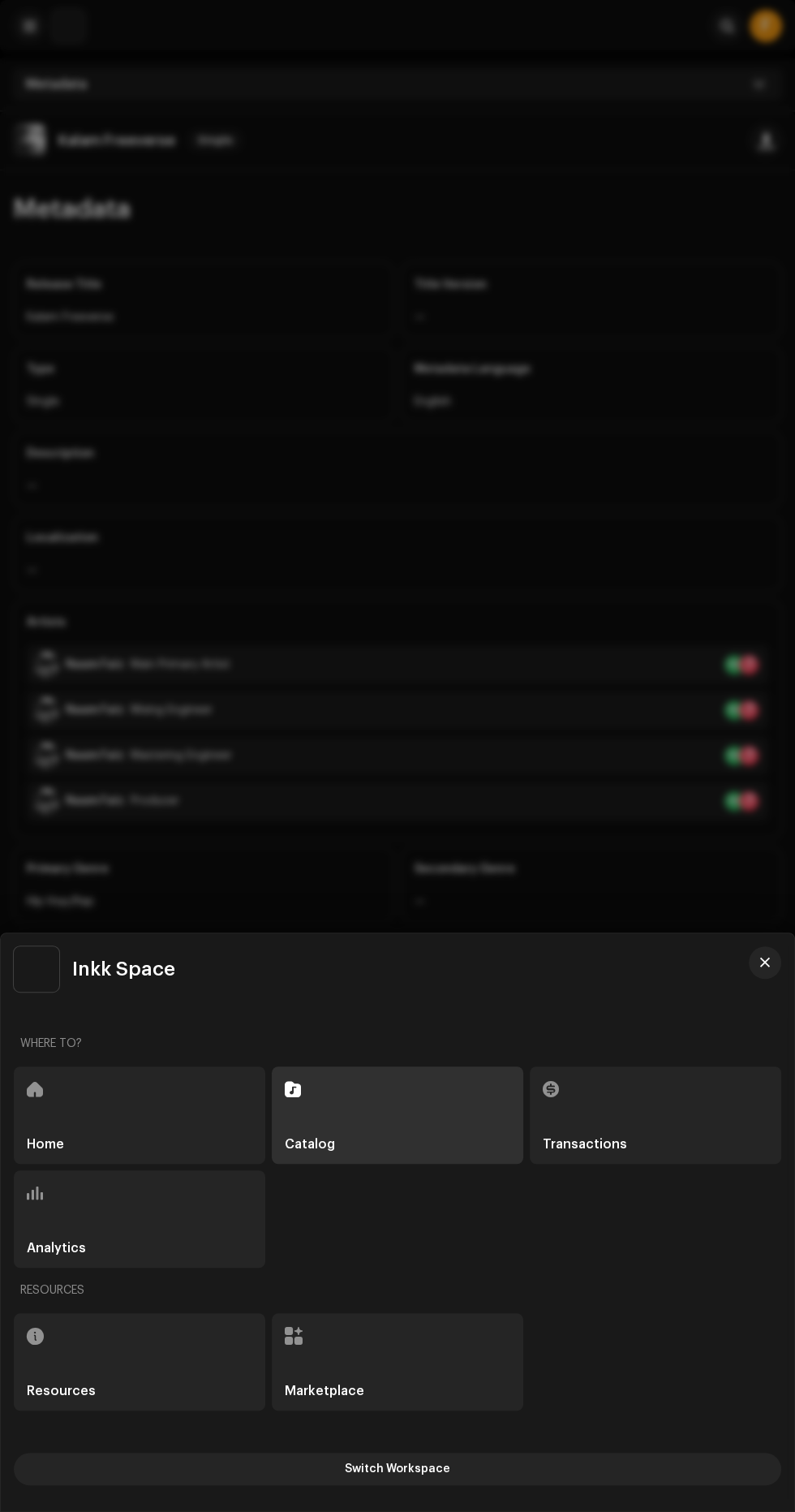
click at [73, 1388] on h5 "Resources" at bounding box center [60, 1391] width 69 height 13
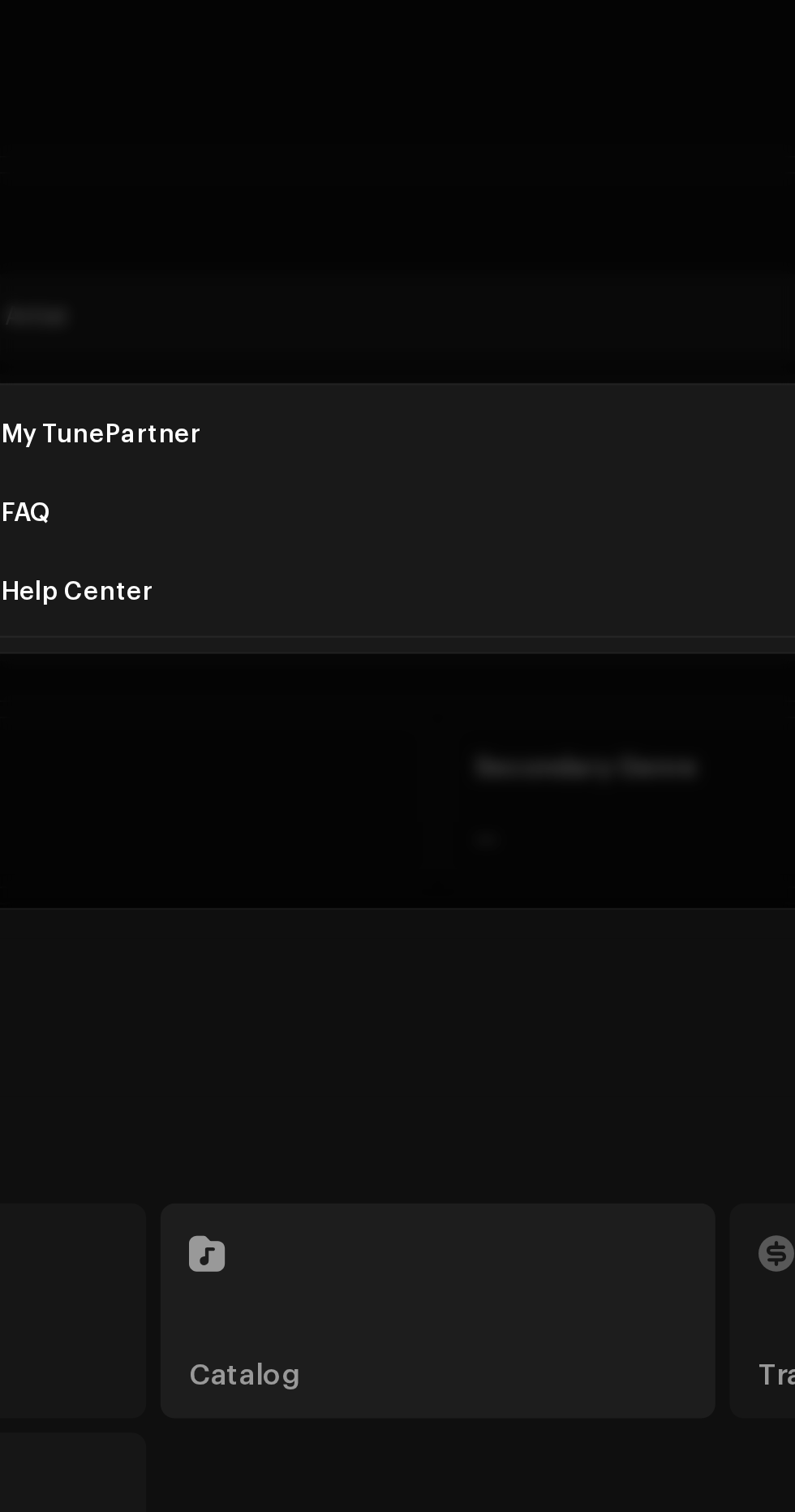
click at [379, 718] on div "My TunePartner" at bounding box center [401, 718] width 403 height 13
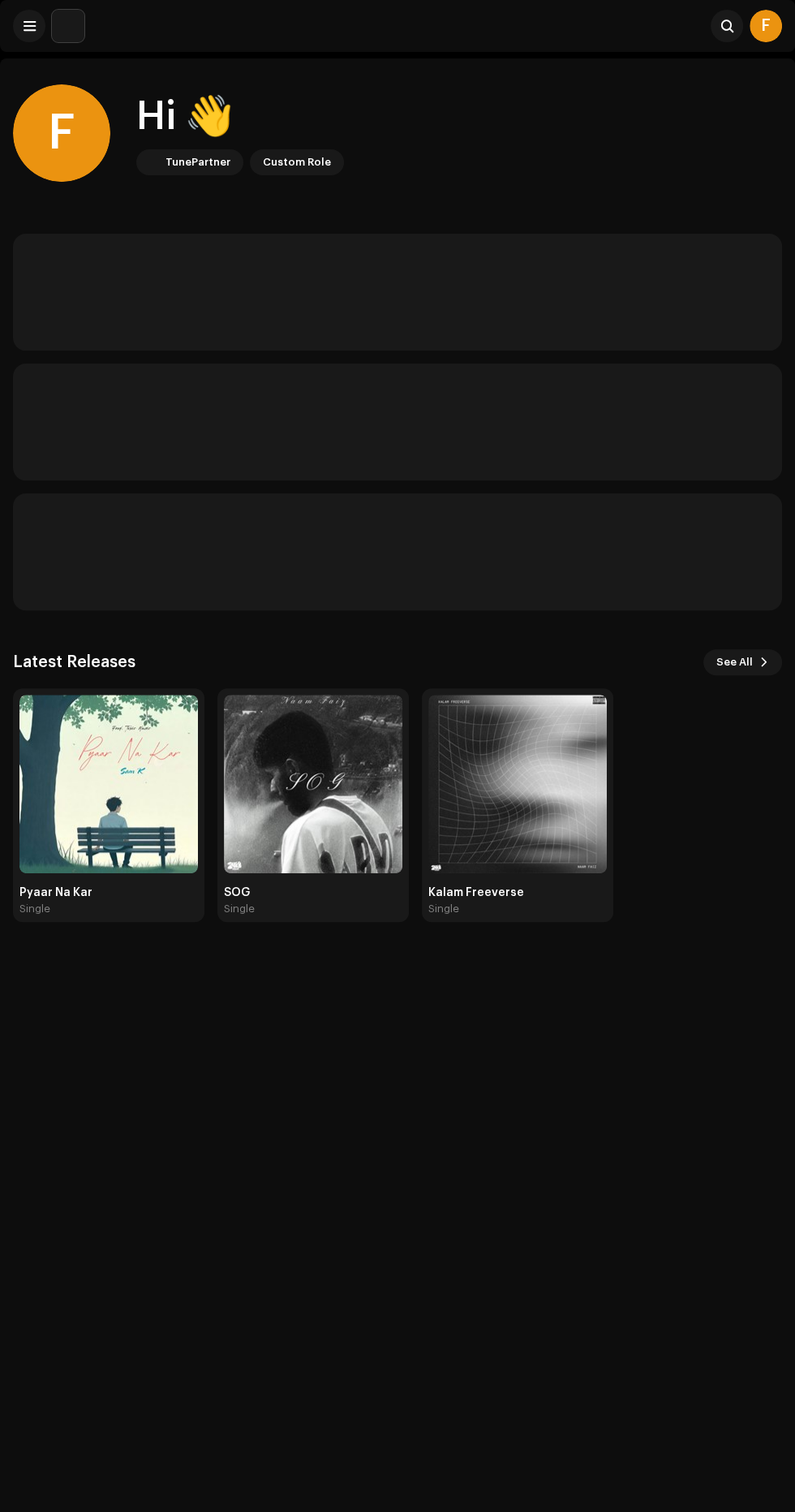
scroll to position [9, 0]
